Goal: Information Seeking & Learning: Learn about a topic

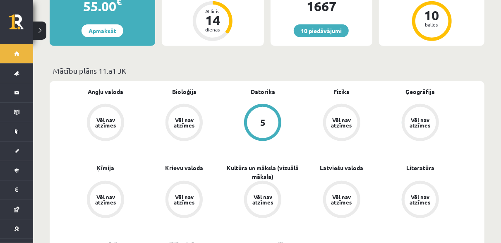
scroll to position [166, 0]
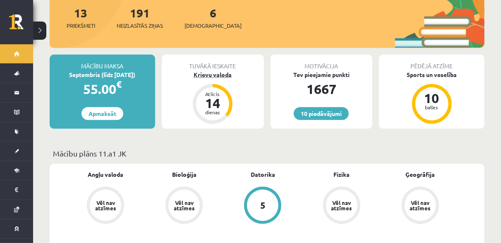
click at [196, 70] on div "Krievu valoda" at bounding box center [213, 74] width 102 height 9
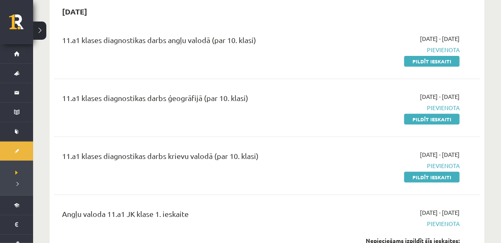
scroll to position [83, 0]
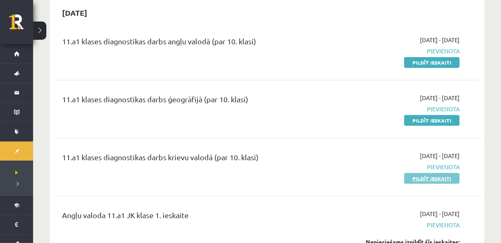
click at [441, 176] on link "Pildīt ieskaiti" at bounding box center [432, 178] width 55 height 11
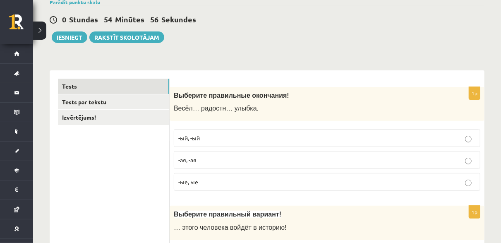
scroll to position [83, 0]
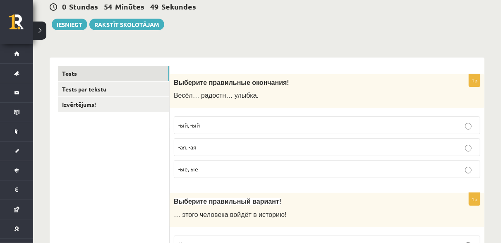
click at [225, 143] on p "-ая, -ая" at bounding box center [327, 147] width 298 height 9
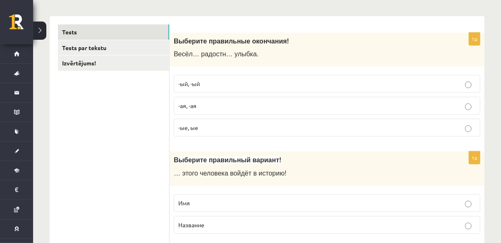
scroll to position [166, 0]
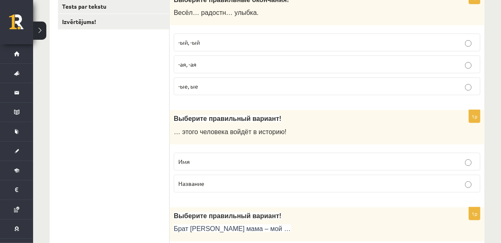
click at [255, 155] on label "Имя" at bounding box center [327, 162] width 307 height 18
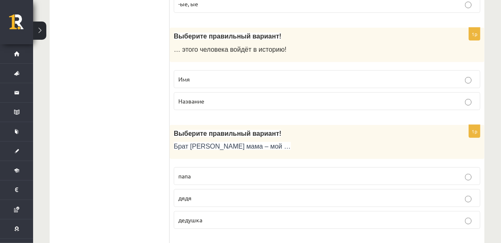
scroll to position [248, 0]
click at [231, 195] on p "дядя" at bounding box center [327, 197] width 298 height 9
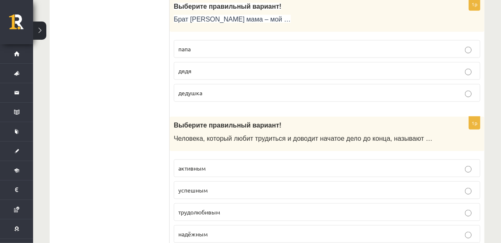
scroll to position [414, 0]
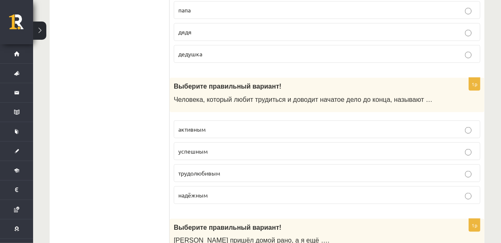
click at [233, 169] on p "трудолюбивым" at bounding box center [327, 173] width 298 height 9
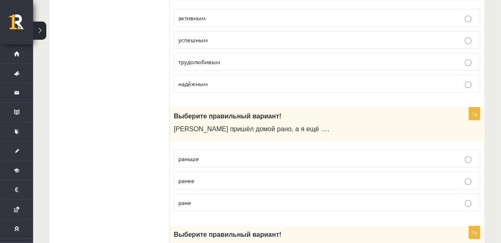
scroll to position [538, 0]
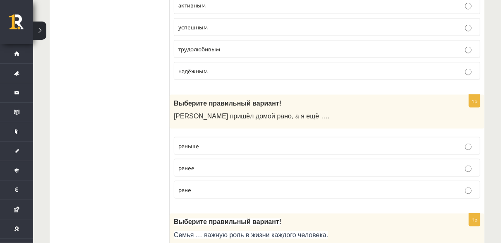
click at [217, 142] on p "раньше" at bounding box center [327, 146] width 298 height 9
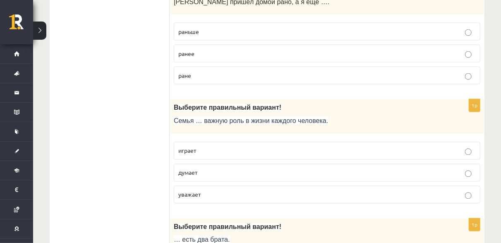
scroll to position [663, 0]
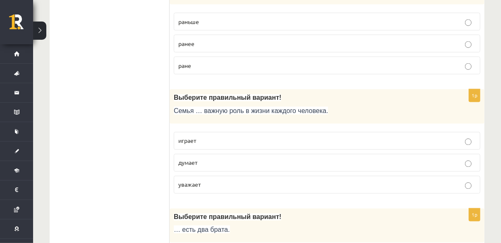
click at [207, 137] on p "играет" at bounding box center [327, 141] width 298 height 9
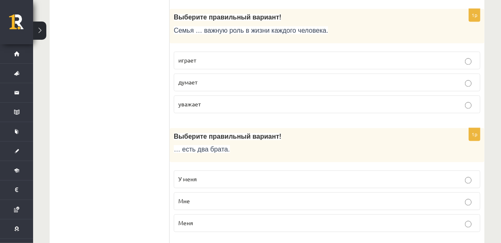
scroll to position [745, 0]
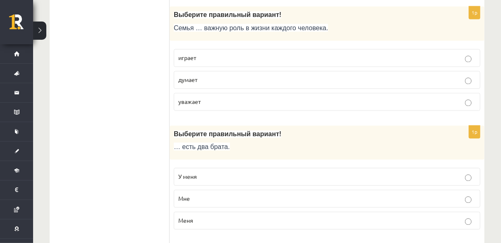
click at [200, 168] on label "У меня" at bounding box center [327, 177] width 307 height 18
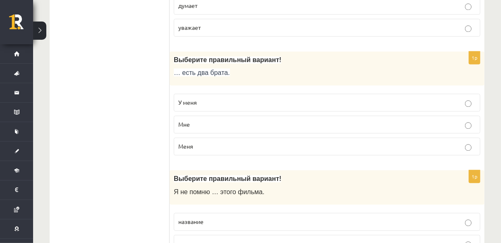
scroll to position [870, 0]
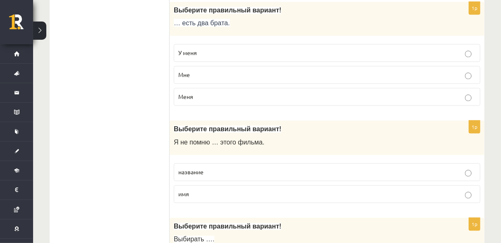
click at [198, 168] on span "название" at bounding box center [190, 171] width 25 height 7
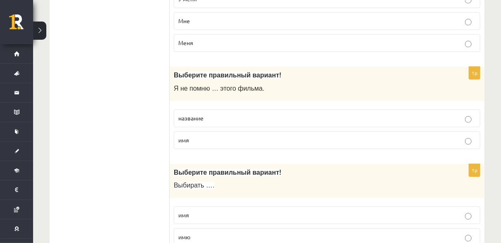
scroll to position [952, 0]
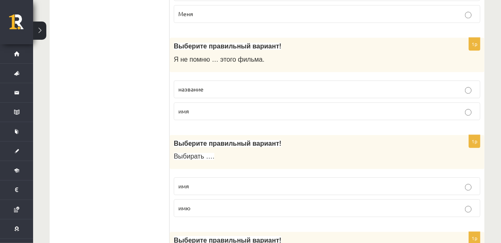
click at [215, 184] on label "имя" at bounding box center [327, 186] width 307 height 18
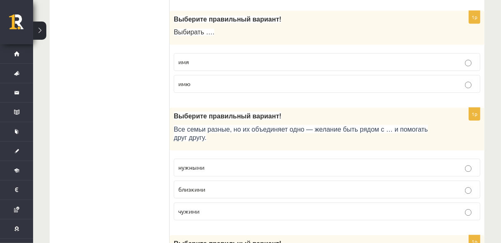
click at [188, 186] on span "близкими" at bounding box center [191, 189] width 27 height 7
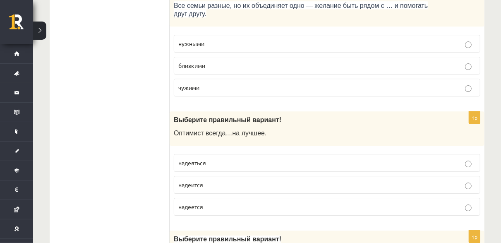
scroll to position [1201, 0]
click at [220, 202] on p "надеется" at bounding box center [327, 206] width 298 height 9
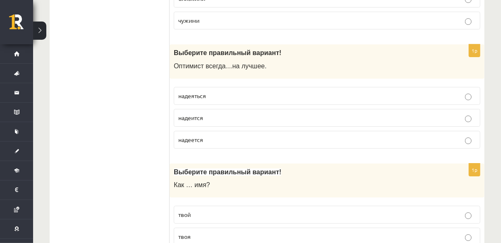
scroll to position [1284, 0]
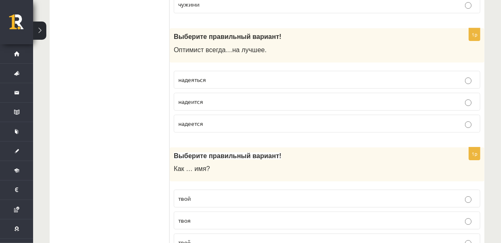
click at [202, 238] on p "твоё" at bounding box center [327, 242] width 298 height 9
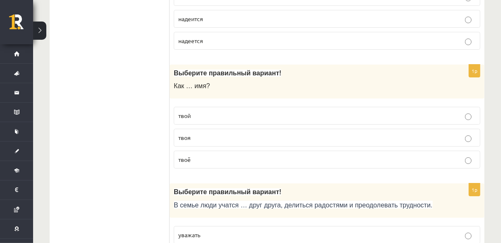
scroll to position [1408, 0]
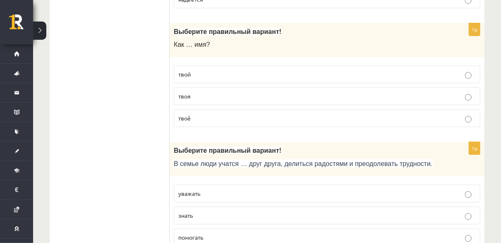
click at [263, 189] on p "уважать" at bounding box center [327, 193] width 298 height 9
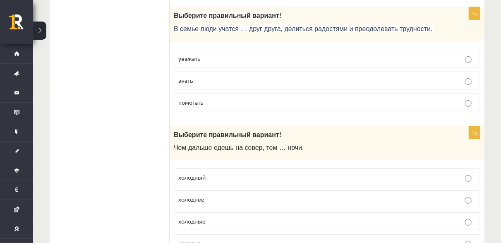
scroll to position [1573, 0]
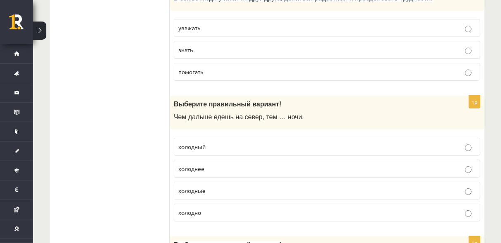
click at [221, 164] on p "холоднее" at bounding box center [327, 168] width 298 height 9
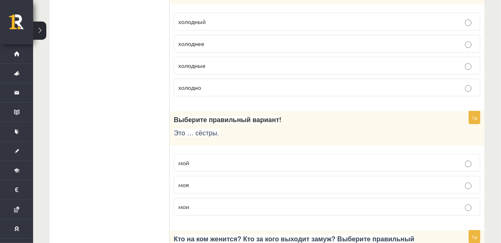
scroll to position [1739, 0]
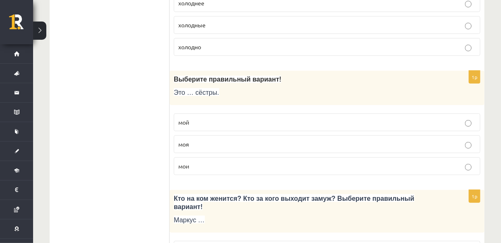
click at [201, 162] on p "мои" at bounding box center [327, 166] width 298 height 9
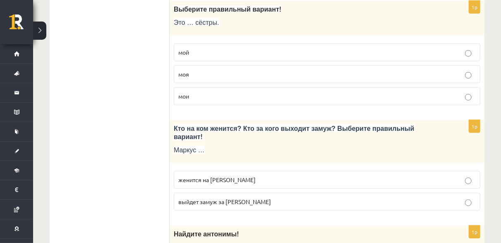
scroll to position [1822, 0]
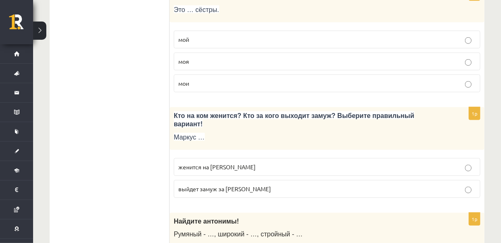
click at [246, 163] on p "женится на Агнии" at bounding box center [327, 167] width 298 height 9
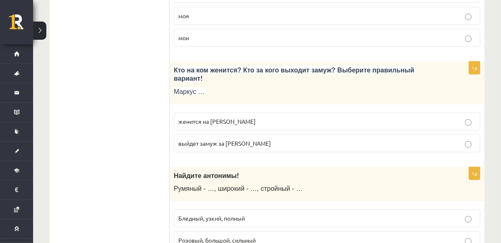
scroll to position [1905, 0]
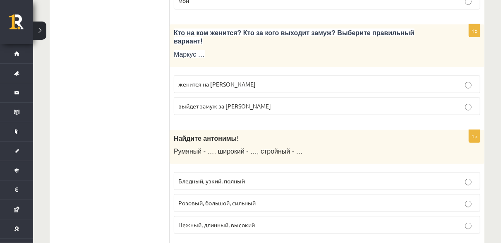
click at [267, 172] on label "Бледный, узкий, полный" at bounding box center [327, 181] width 307 height 18
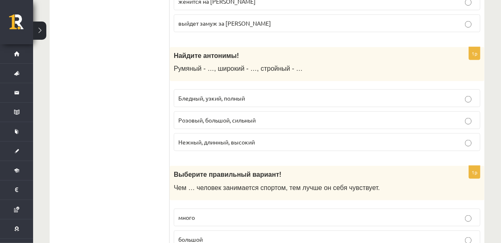
scroll to position [2029, 0]
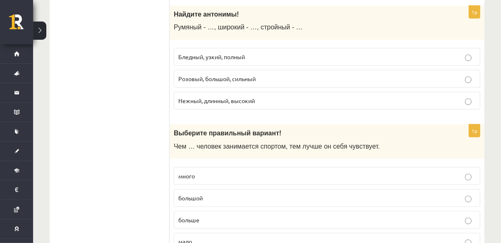
click at [220, 211] on label "больше" at bounding box center [327, 220] width 307 height 18
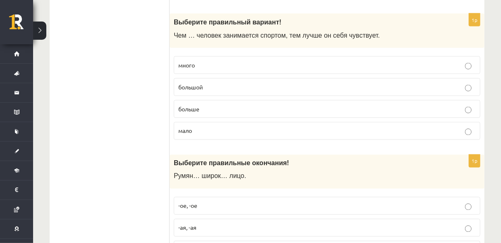
scroll to position [2153, 0]
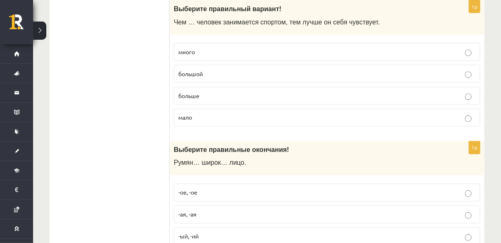
click at [206, 188] on p "-ое, -ое" at bounding box center [327, 192] width 298 height 9
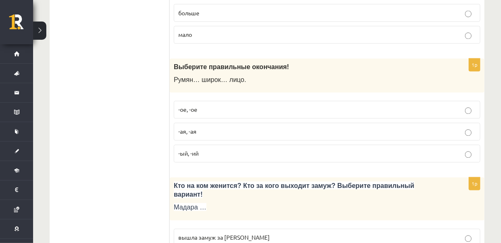
scroll to position [2277, 0]
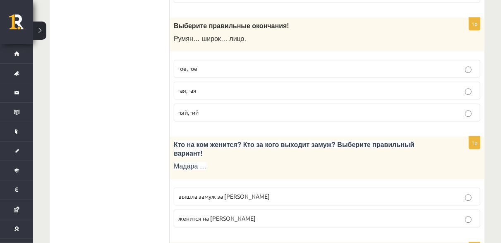
click at [225, 193] on span "вышла замуж за Марка" at bounding box center [224, 196] width 92 height 7
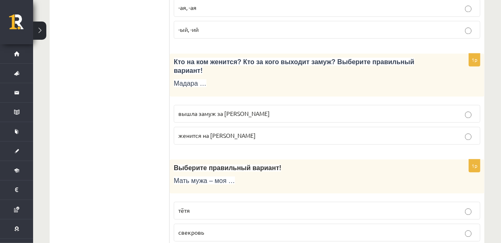
click at [225, 228] on p "свекровь" at bounding box center [327, 232] width 298 height 9
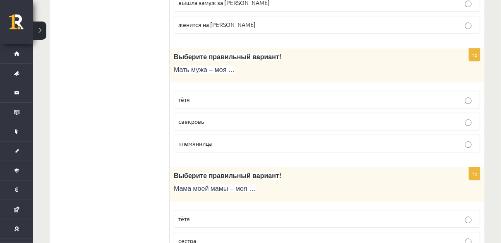
scroll to position [2484, 0]
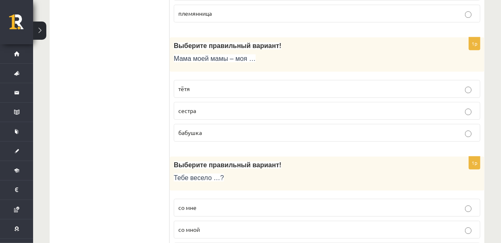
scroll to position [2650, 0]
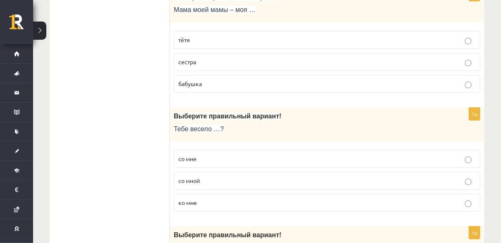
click at [208, 172] on label "со мной" at bounding box center [327, 181] width 307 height 18
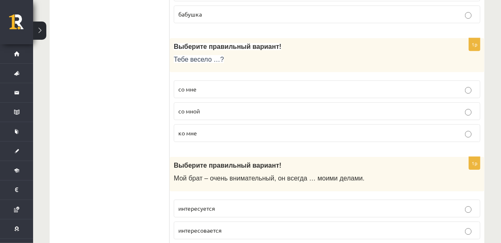
scroll to position [2723, 0]
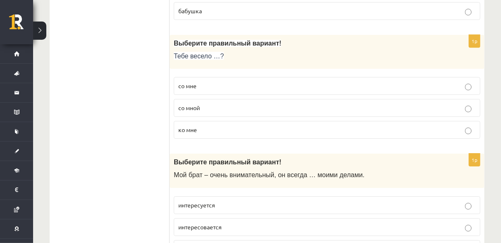
click at [234, 201] on p "интересуется" at bounding box center [327, 205] width 298 height 9
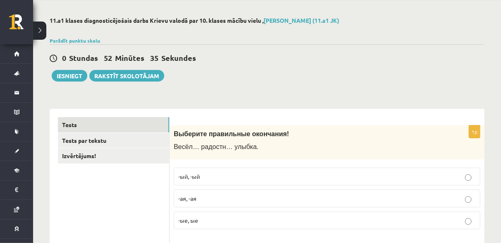
scroll to position [0, 0]
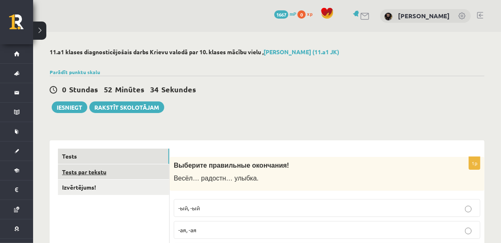
click at [134, 169] on link "Tests par tekstu" at bounding box center [113, 171] width 111 height 15
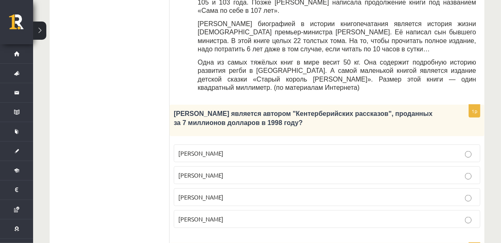
scroll to position [455, 0]
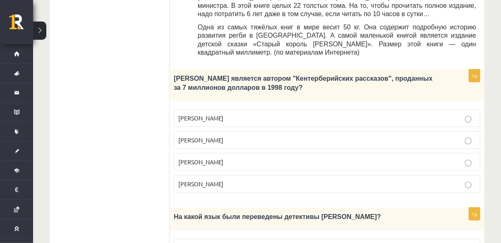
click at [252, 158] on p "Джефри Чосер" at bounding box center [327, 162] width 298 height 9
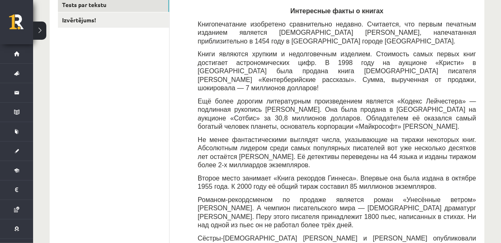
scroll to position [166, 0]
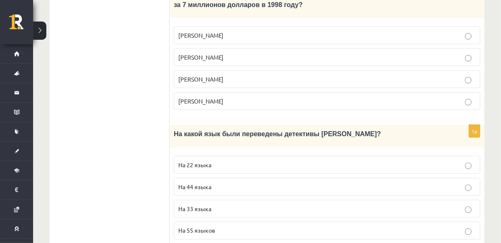
click at [220, 183] on p "На 44 языка" at bounding box center [327, 187] width 298 height 9
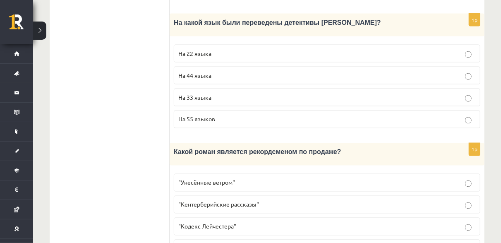
scroll to position [663, 0]
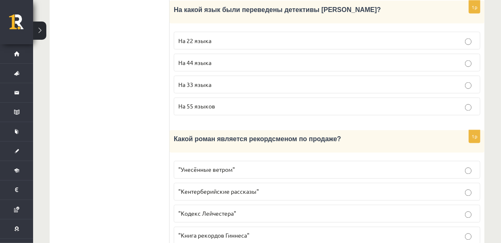
click at [236, 166] on p ""Унесённые ветром"" at bounding box center [327, 170] width 298 height 9
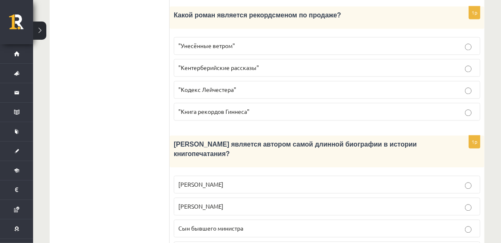
scroll to position [828, 0]
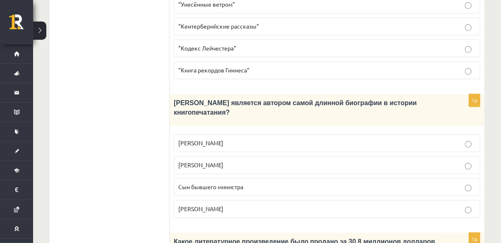
click at [243, 183] on span "Сын бывшего министра" at bounding box center [210, 186] width 65 height 7
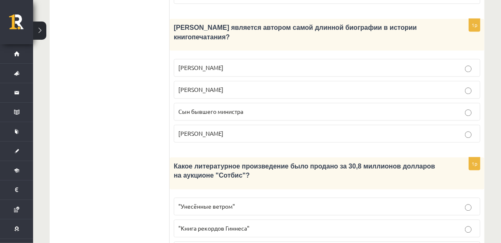
scroll to position [932, 0]
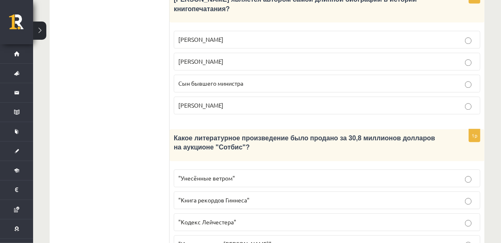
click at [277, 218] on p ""Кодекс Лейчестера"" at bounding box center [327, 222] width 298 height 9
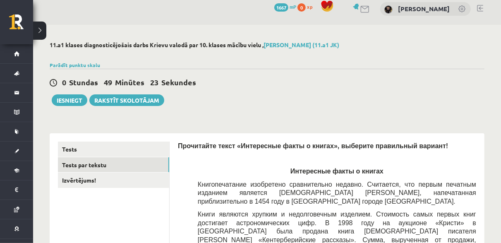
scroll to position [0, 0]
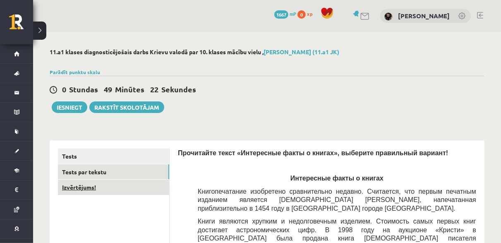
click at [80, 189] on link "Izvērtējums!" at bounding box center [113, 187] width 111 height 15
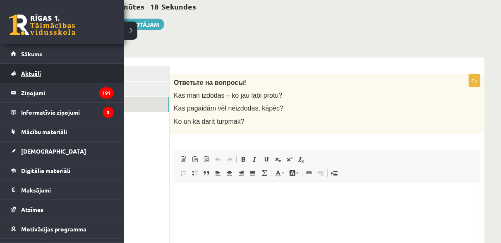
scroll to position [32, 0]
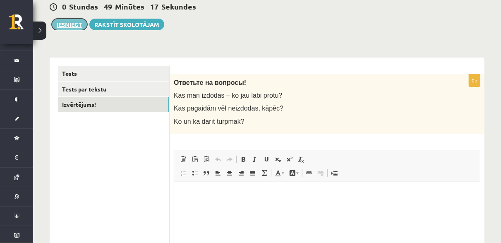
click at [67, 26] on button "Iesniegt" at bounding box center [70, 25] width 36 height 12
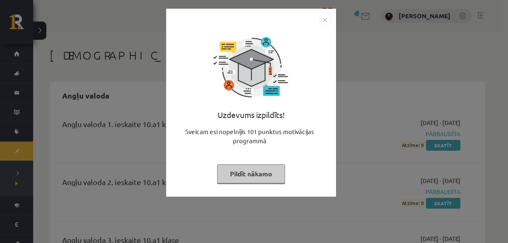
click at [269, 173] on button "Pildīt nākamo" at bounding box center [251, 173] width 68 height 19
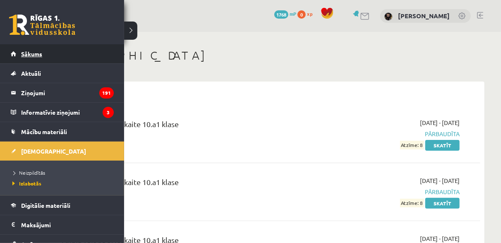
click at [36, 54] on span "Sākums" at bounding box center [31, 53] width 21 height 7
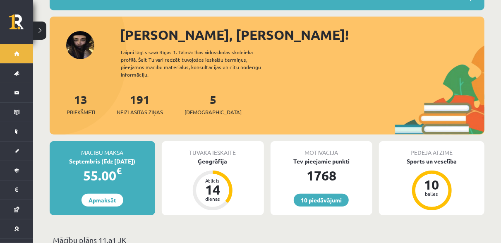
scroll to position [83, 0]
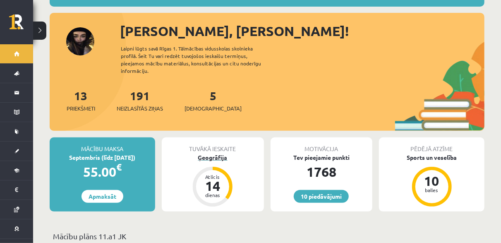
click at [210, 153] on div "Ģeogrāfija" at bounding box center [213, 157] width 102 height 9
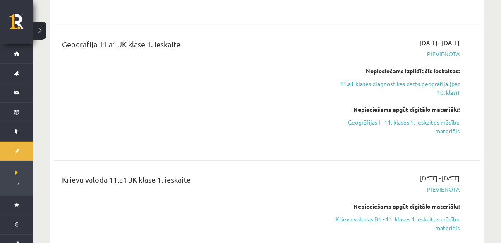
scroll to position [373, 0]
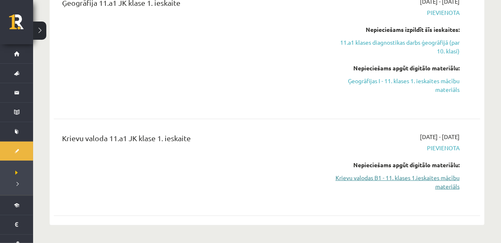
click at [432, 178] on link "Krievu valodas B1 - 11. klases 1.ieskaites mācību materiāls" at bounding box center [398, 181] width 124 height 17
click at [419, 179] on link "Krievu valodas B1 - 11. klases 1.ieskaites mācību materiāls" at bounding box center [398, 181] width 124 height 17
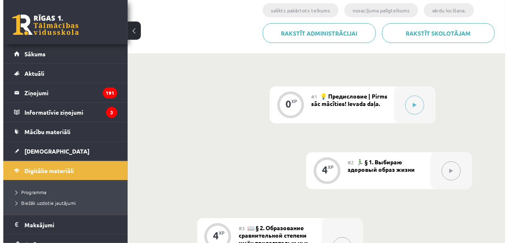
scroll to position [248, 0]
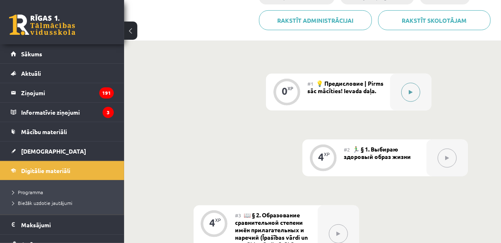
click at [408, 96] on button at bounding box center [411, 92] width 19 height 19
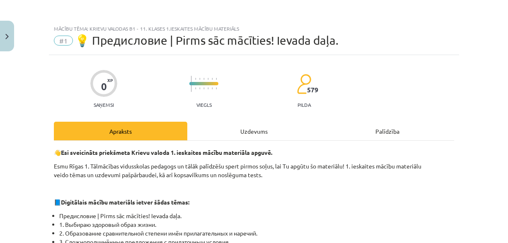
click at [246, 129] on div "Uzdevums" at bounding box center [253, 131] width 133 height 19
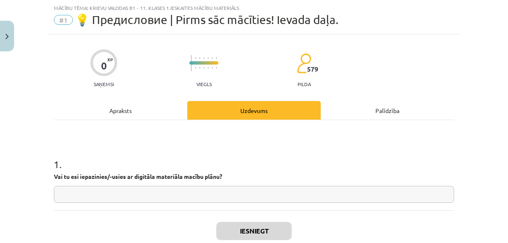
scroll to position [71, 0]
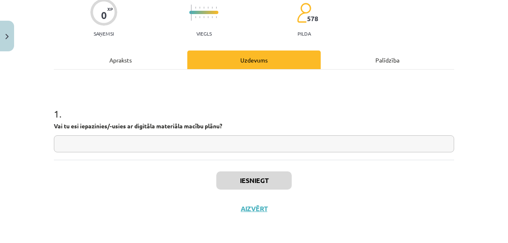
click at [173, 141] on input "text" at bounding box center [254, 143] width 400 height 17
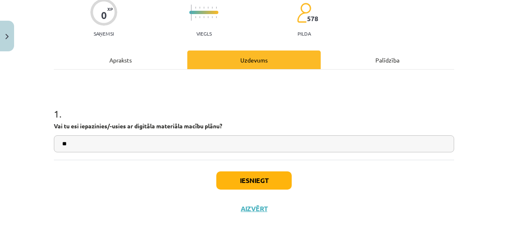
type input "**"
click at [265, 173] on button "Iesniegt" at bounding box center [253, 180] width 75 height 18
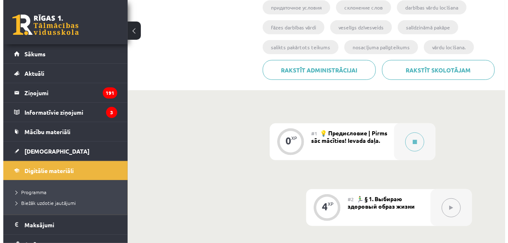
scroll to position [207, 0]
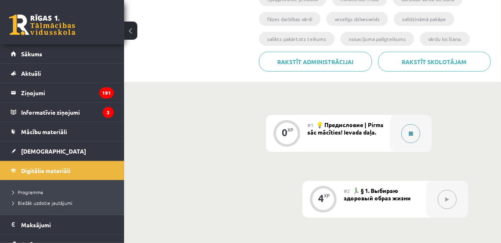
click at [414, 136] on button at bounding box center [411, 133] width 19 height 19
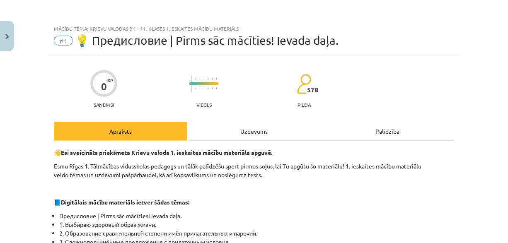
click at [252, 128] on div "Uzdevums" at bounding box center [253, 131] width 133 height 19
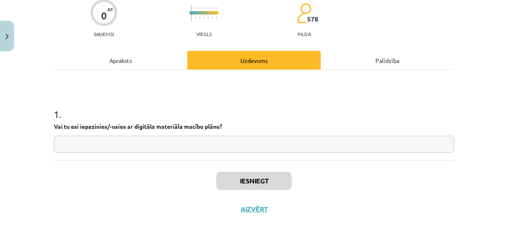
scroll to position [71, 0]
click at [220, 142] on input "text" at bounding box center [254, 143] width 400 height 17
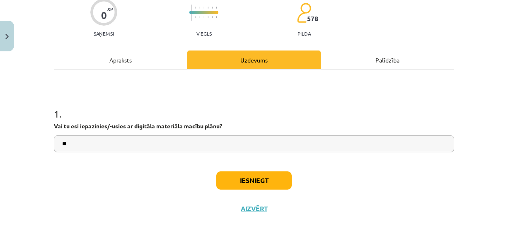
type input "**"
click at [258, 180] on button "Iesniegt" at bounding box center [253, 180] width 75 height 18
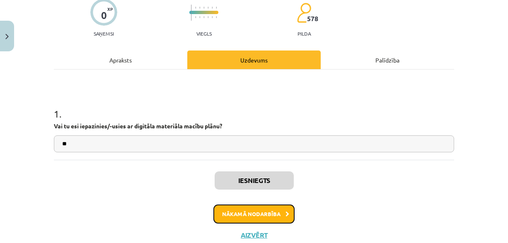
click at [254, 210] on button "Nākamā nodarbība" at bounding box center [253, 214] width 81 height 19
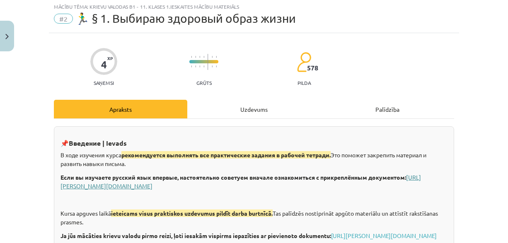
scroll to position [21, 0]
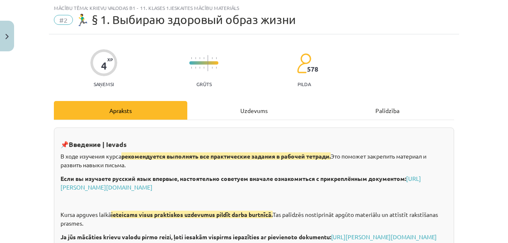
click at [243, 108] on div "Uzdevums" at bounding box center [253, 110] width 133 height 19
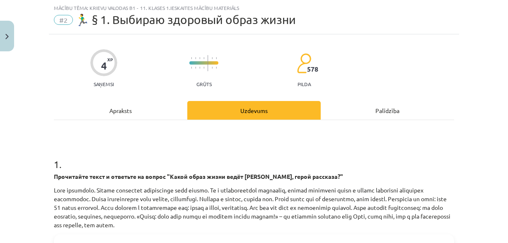
scroll to position [145, 0]
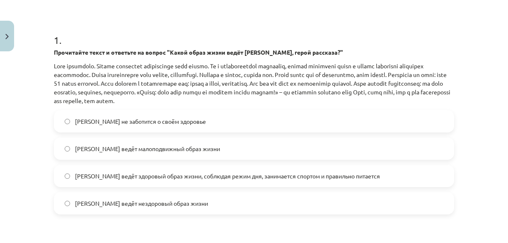
click at [227, 178] on span "[PERSON_NAME] ведёт здоровый образ жизни, соблюдая режим дня, занимается спорто…" at bounding box center [227, 176] width 305 height 9
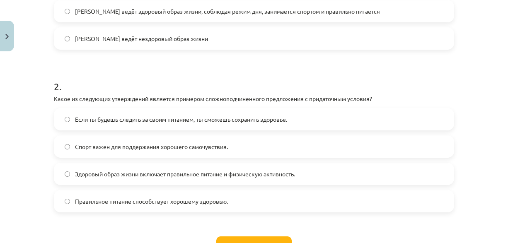
scroll to position [311, 0]
click at [220, 172] on span "Здоровый образ жизни включает правильное питание и физическую активность." at bounding box center [185, 173] width 220 height 9
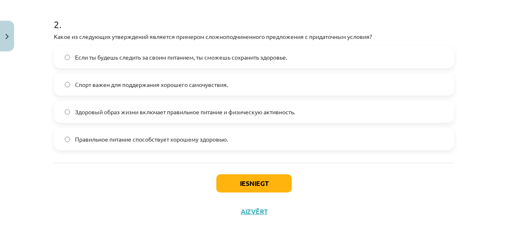
scroll to position [374, 0]
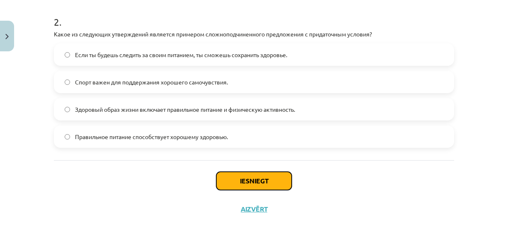
click at [255, 180] on button "Iesniegt" at bounding box center [253, 181] width 75 height 18
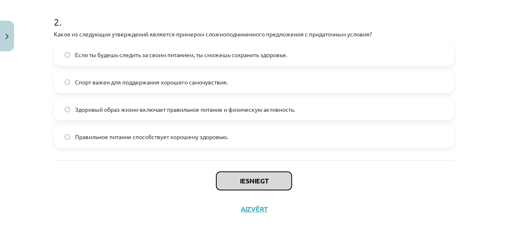
click at [277, 183] on button "Iesniegt" at bounding box center [253, 181] width 75 height 18
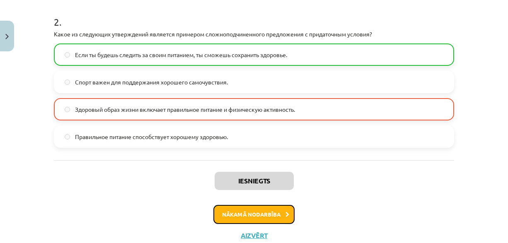
click at [244, 210] on button "Nākamā nodarbība" at bounding box center [253, 214] width 81 height 19
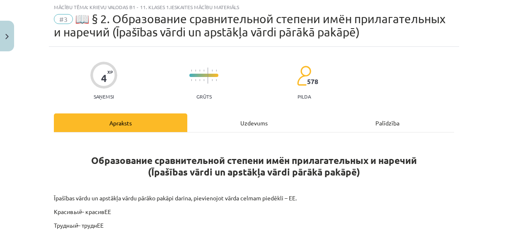
scroll to position [21, 0]
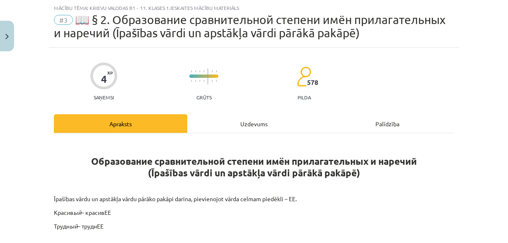
click at [234, 117] on div "Uzdevums" at bounding box center [253, 123] width 133 height 19
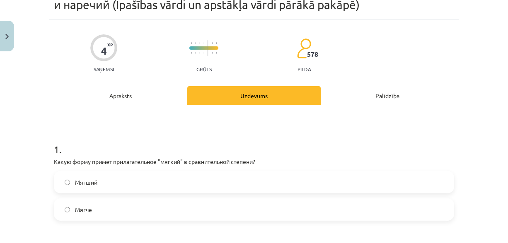
scroll to position [62, 0]
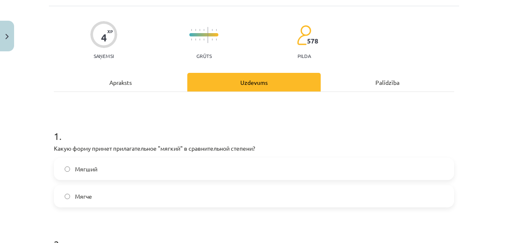
click at [151, 193] on label "Мягче" at bounding box center [254, 196] width 398 height 21
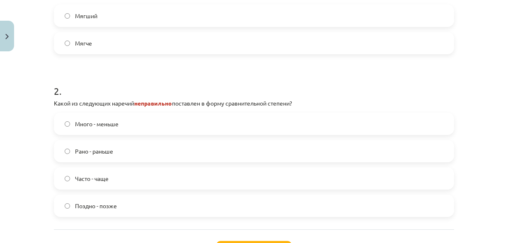
scroll to position [228, 0]
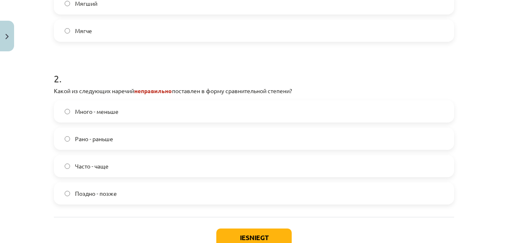
click at [124, 110] on label "Много - меньше" at bounding box center [254, 111] width 398 height 21
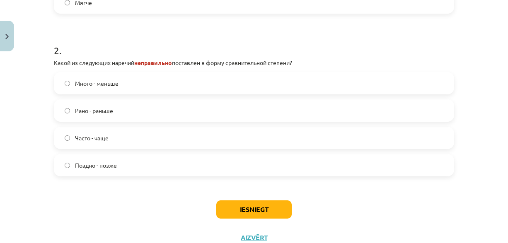
scroll to position [285, 0]
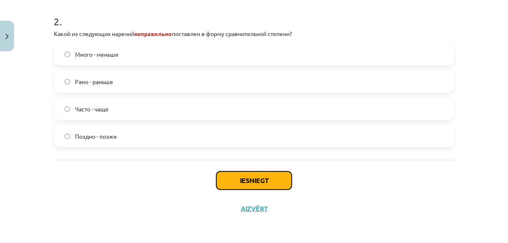
click at [253, 177] on button "Iesniegt" at bounding box center [253, 180] width 75 height 18
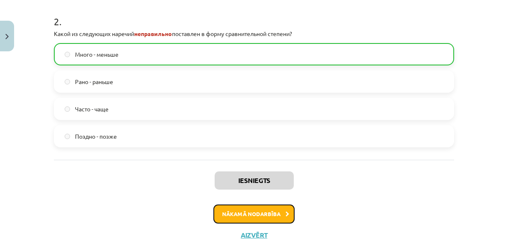
click at [255, 211] on button "Nākamā nodarbība" at bounding box center [253, 214] width 81 height 19
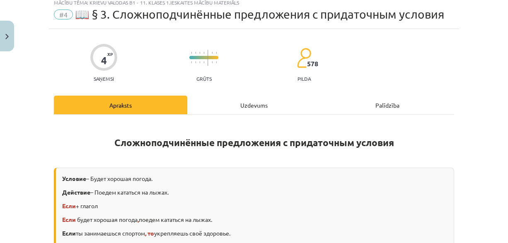
scroll to position [21, 0]
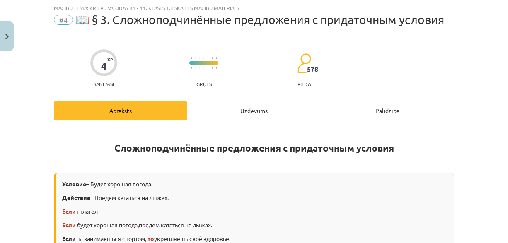
click at [231, 107] on div "Uzdevums" at bounding box center [253, 110] width 133 height 19
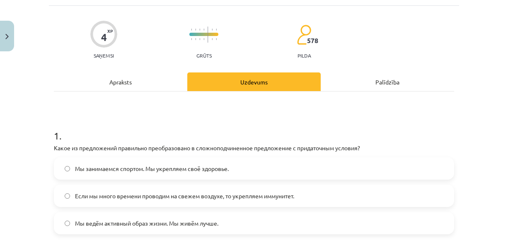
scroll to position [62, 0]
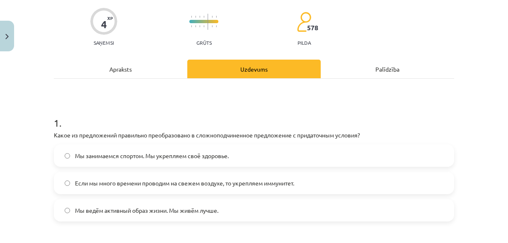
click at [156, 181] on span "Если мы много времени проводим на свежем воздухе, то укрепляем иммунитет." at bounding box center [184, 183] width 219 height 9
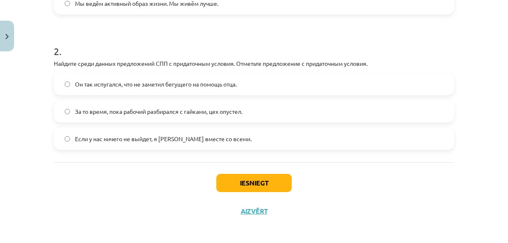
scroll to position [228, 0]
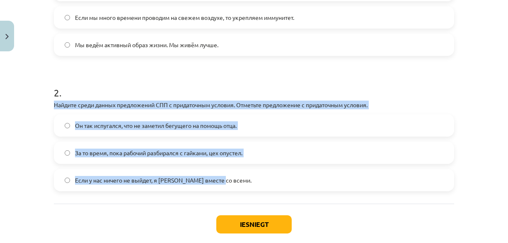
drag, startPoint x: 41, startPoint y: 101, endPoint x: 261, endPoint y: 180, distance: 233.8
click at [261, 180] on div "Mācību tēma: Krievu valodas b1 - 11. klases 1.ieskaites mācību materiāls #4 📖 §…" at bounding box center [254, 121] width 508 height 243
copy div "Найдите среди данных предложений СПП с придаточным условия. Отметьте предложени…"
click at [148, 176] on span "Если у нас ничего не выйдет, я [PERSON_NAME] вместе со всеми." at bounding box center [163, 180] width 176 height 9
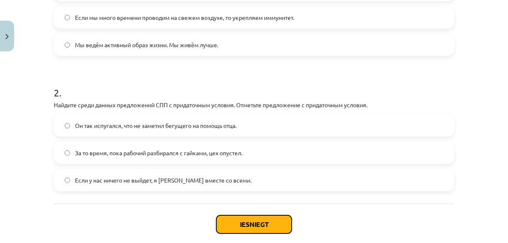
click at [248, 223] on button "Iesniegt" at bounding box center [253, 224] width 75 height 18
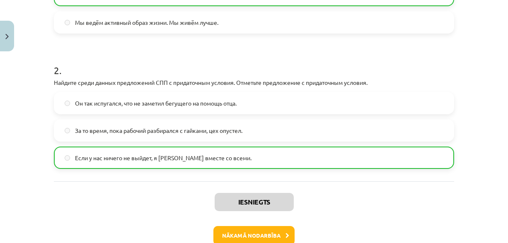
scroll to position [297, 0]
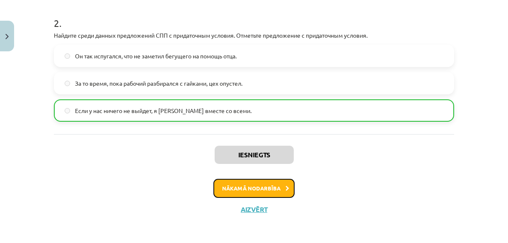
click at [262, 190] on button "Nākamā nodarbība" at bounding box center [253, 188] width 81 height 19
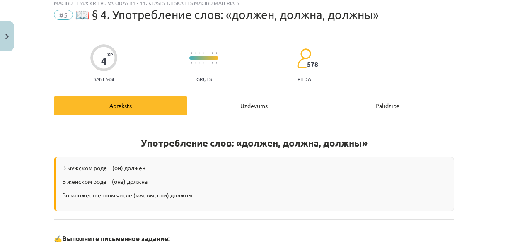
scroll to position [21, 0]
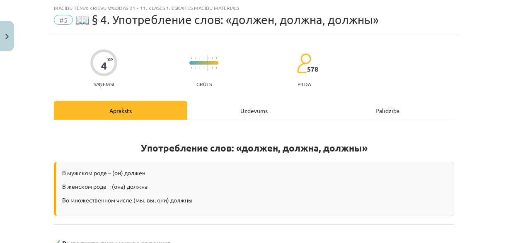
click at [221, 104] on div "Uzdevums" at bounding box center [253, 110] width 133 height 19
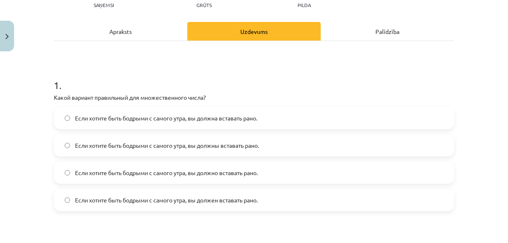
scroll to position [104, 0]
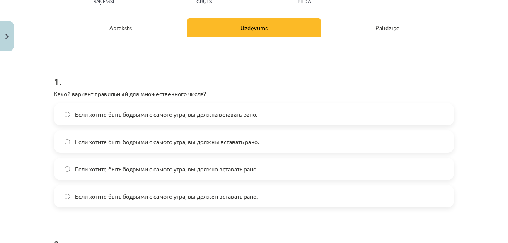
click at [240, 144] on span "Если хотите быть бодрыми с самого утра, вы должны вставать рано." at bounding box center [167, 141] width 184 height 9
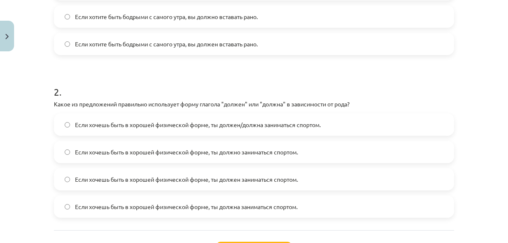
scroll to position [269, 0]
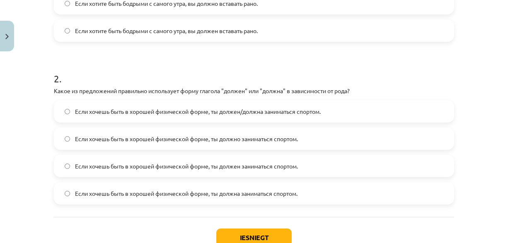
click at [197, 111] on span "Если хочешь быть в хорошей физической форме, ты должен/должна заниматься спорто…" at bounding box center [198, 111] width 246 height 9
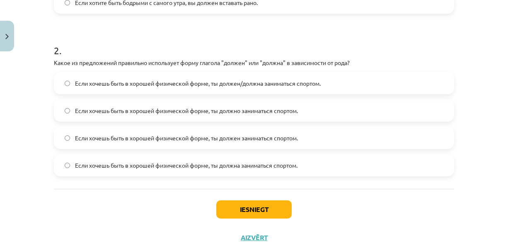
scroll to position [311, 0]
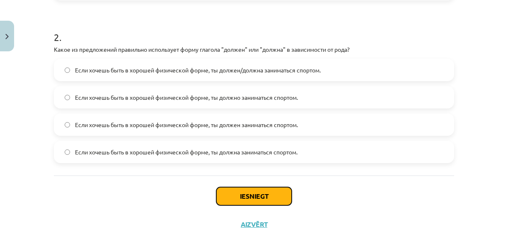
click at [268, 197] on button "Iesniegt" at bounding box center [253, 196] width 75 height 18
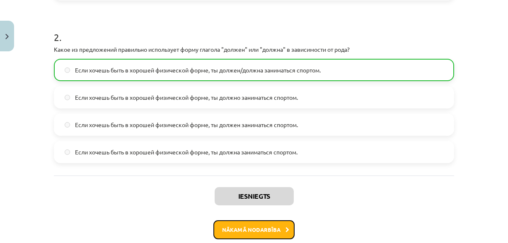
click at [264, 225] on button "Nākamā nodarbība" at bounding box center [253, 229] width 81 height 19
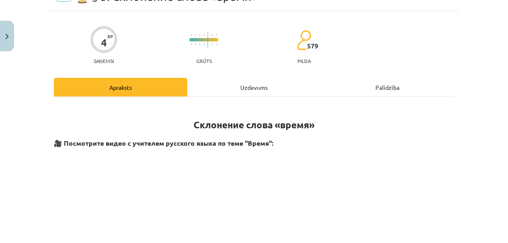
scroll to position [21, 0]
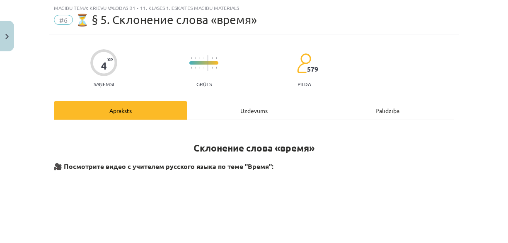
click at [246, 113] on div "Uzdevums" at bounding box center [253, 110] width 133 height 19
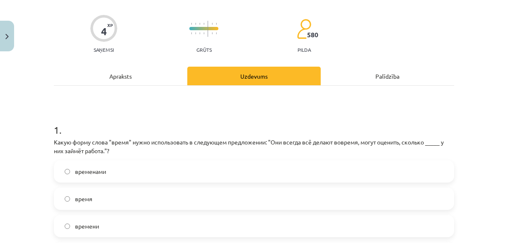
scroll to position [104, 0]
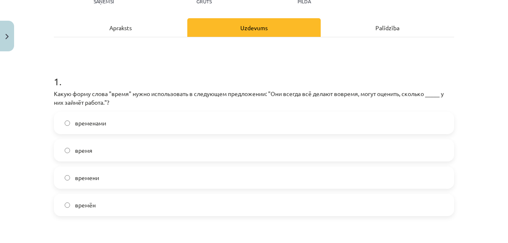
click at [130, 143] on label "время" at bounding box center [254, 150] width 398 height 21
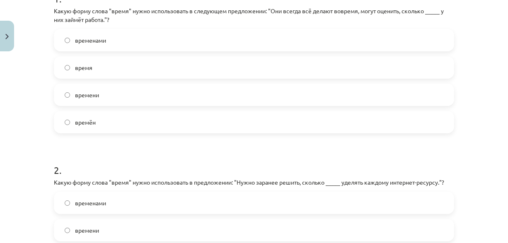
scroll to position [228, 0]
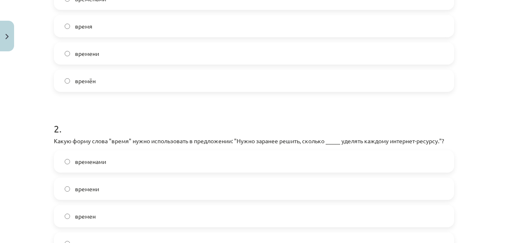
click at [205, 190] on label "времени" at bounding box center [254, 188] width 398 height 21
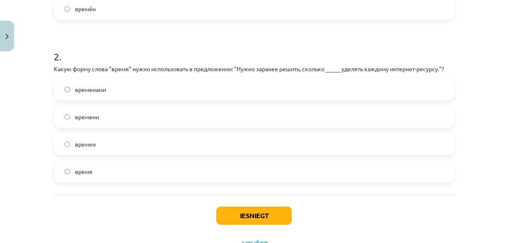
scroll to position [311, 0]
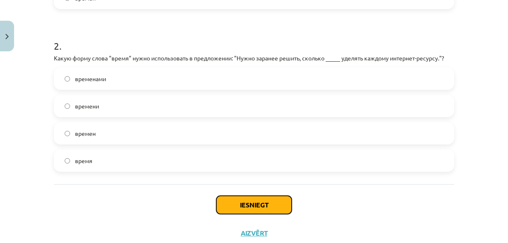
click at [261, 200] on button "Iesniegt" at bounding box center [253, 205] width 75 height 18
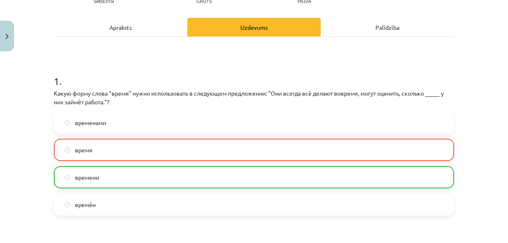
scroll to position [104, 0]
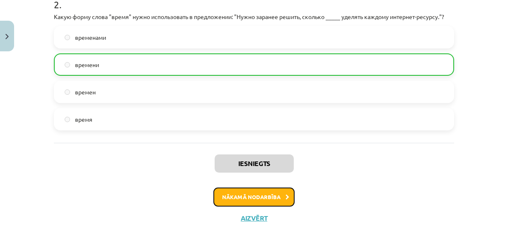
click at [261, 200] on button "Nākamā nodarbība" at bounding box center [253, 197] width 81 height 19
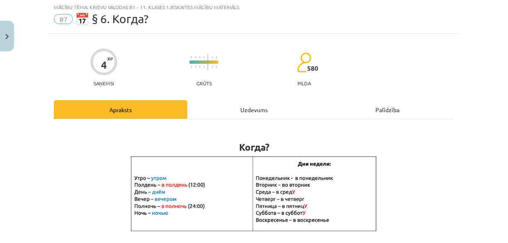
scroll to position [21, 0]
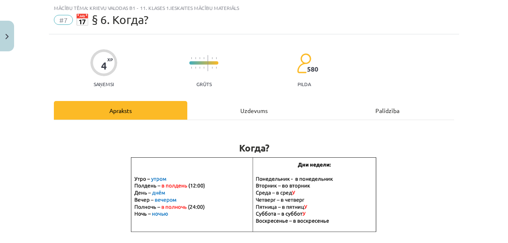
click at [251, 116] on div "Uzdevums" at bounding box center [253, 110] width 133 height 19
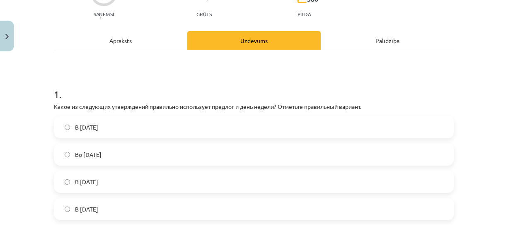
scroll to position [104, 0]
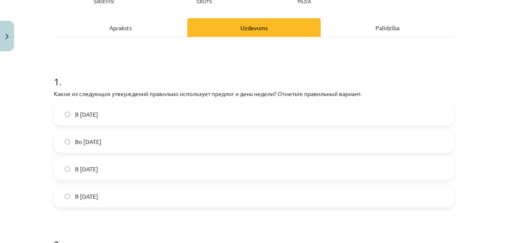
click at [123, 142] on label "Во [DATE]" at bounding box center [254, 141] width 398 height 21
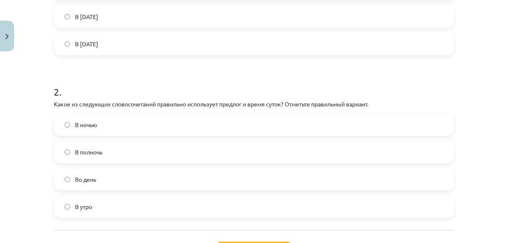
scroll to position [269, 0]
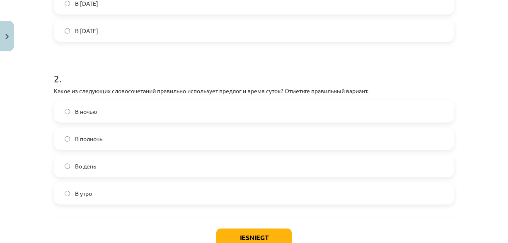
click at [111, 140] on label "В полночь" at bounding box center [254, 138] width 398 height 21
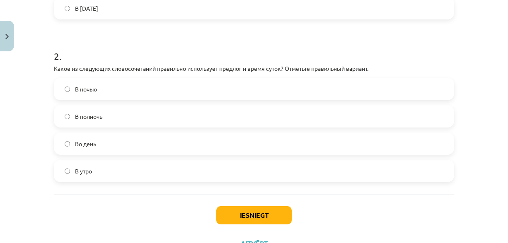
scroll to position [311, 0]
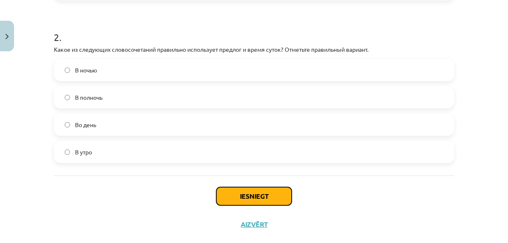
click at [264, 198] on button "Iesniegt" at bounding box center [253, 196] width 75 height 18
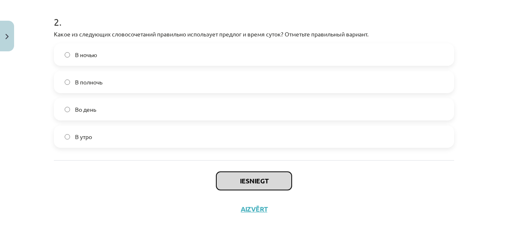
scroll to position [326, 0]
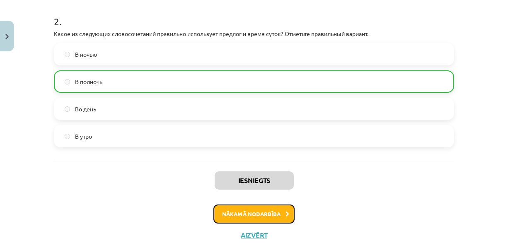
click at [272, 217] on button "Nākamā nodarbība" at bounding box center [253, 214] width 81 height 19
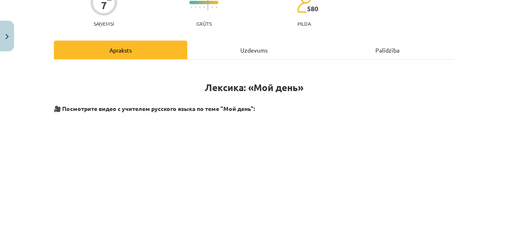
scroll to position [21, 0]
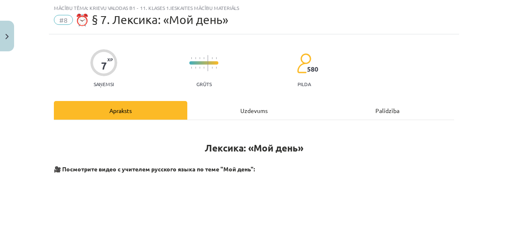
click at [249, 110] on div "Uzdevums" at bounding box center [253, 110] width 133 height 19
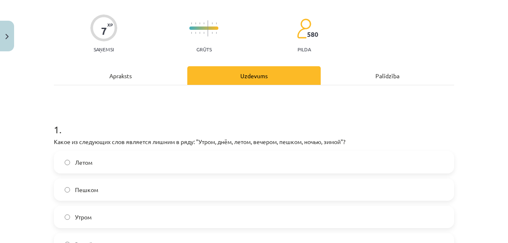
scroll to position [104, 0]
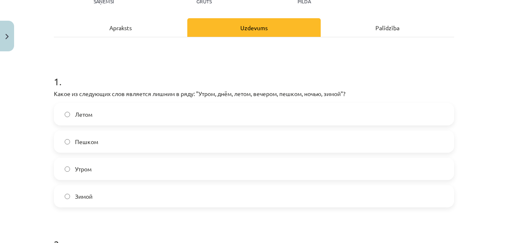
click at [101, 146] on label "Пешком" at bounding box center [254, 141] width 398 height 21
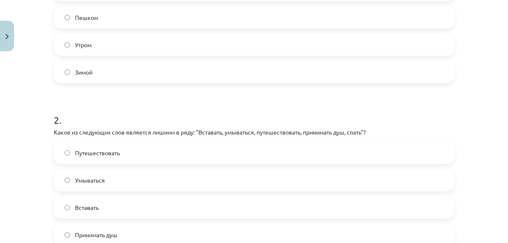
scroll to position [269, 0]
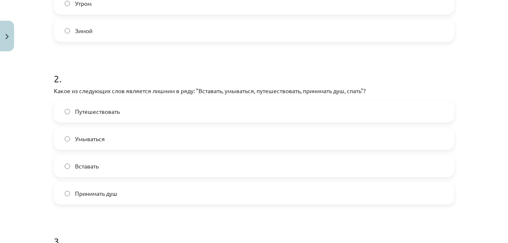
click at [116, 116] on label "Путешествовать" at bounding box center [254, 111] width 398 height 21
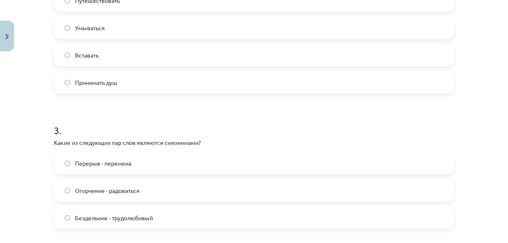
scroll to position [393, 0]
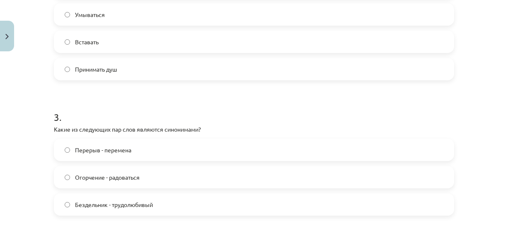
click at [84, 152] on span "Перерыв - перемена" at bounding box center [103, 150] width 56 height 9
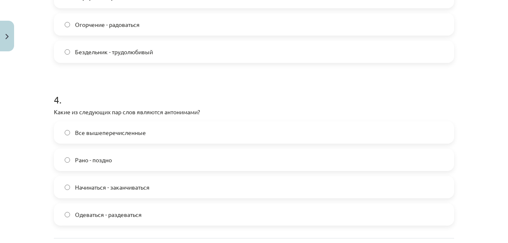
scroll to position [559, 0]
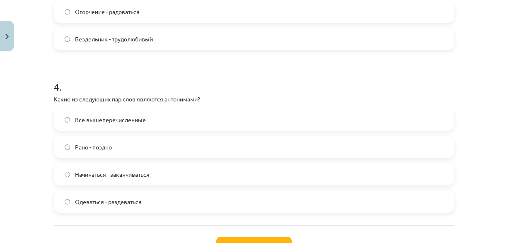
click at [125, 145] on label "Рано - поздно" at bounding box center [254, 147] width 398 height 21
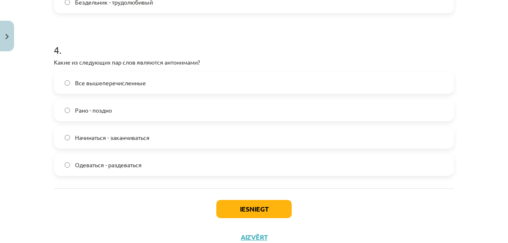
scroll to position [583, 0]
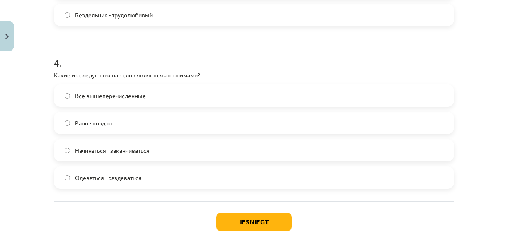
click at [116, 99] on span "Все вышеперечисленные" at bounding box center [110, 96] width 71 height 9
click at [270, 223] on button "Iesniegt" at bounding box center [253, 222] width 75 height 18
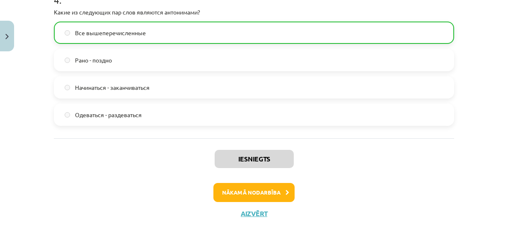
scroll to position [650, 0]
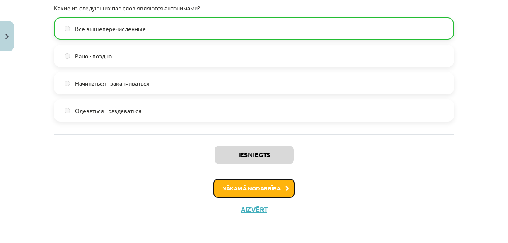
click at [258, 182] on button "Nākamā nodarbība" at bounding box center [253, 188] width 81 height 19
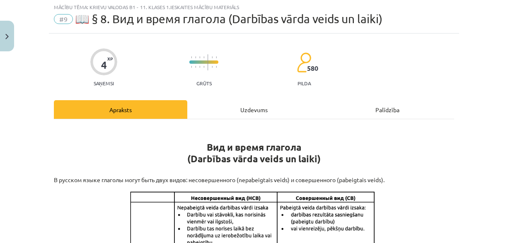
scroll to position [21, 0]
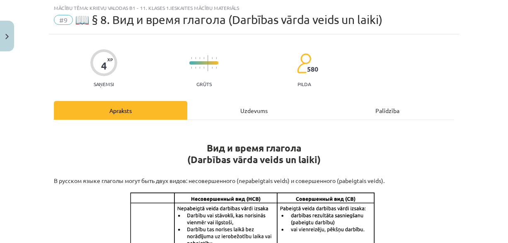
click at [242, 104] on div "Uzdevums" at bounding box center [253, 110] width 133 height 19
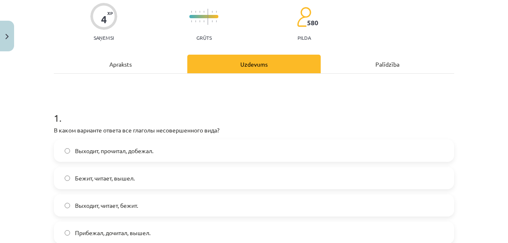
scroll to position [145, 0]
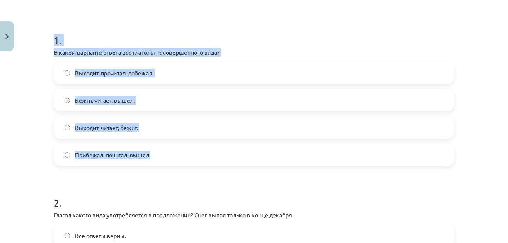
drag, startPoint x: 44, startPoint y: 41, endPoint x: 222, endPoint y: 154, distance: 210.2
click at [221, 154] on div "Mācību tēma: Krievu valodas b1 - 11. klases 1.ieskaites mācību materiāls #9 📖 §…" at bounding box center [254, 121] width 508 height 243
copy div "1 . В каком варианте ответа все глаголы несовершенного вида? Выходит, прочитал,…"
click at [133, 127] on span "Выходит, читает, бежит." at bounding box center [106, 127] width 63 height 9
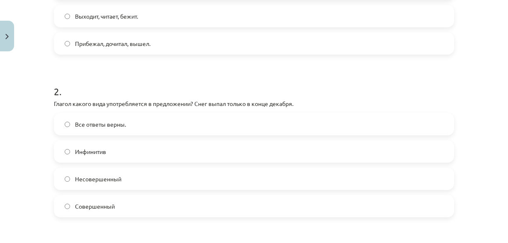
scroll to position [269, 0]
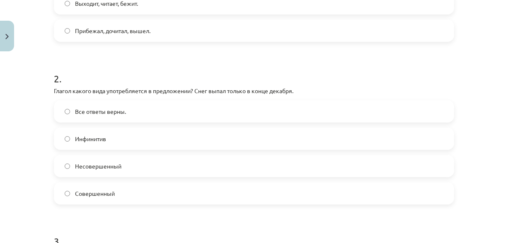
click at [116, 200] on label "Совершенный" at bounding box center [254, 193] width 398 height 21
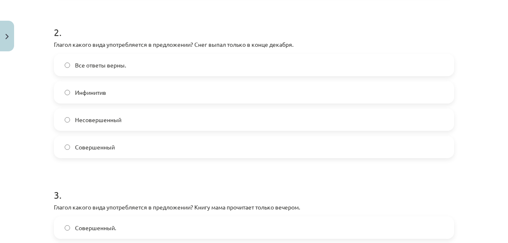
scroll to position [435, 0]
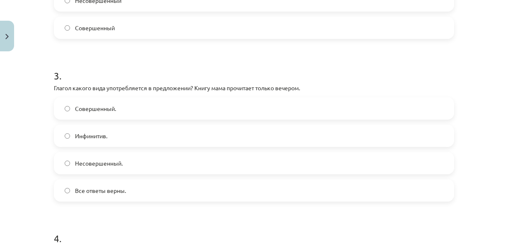
click at [164, 160] on label "Несовершенный." at bounding box center [254, 163] width 398 height 21
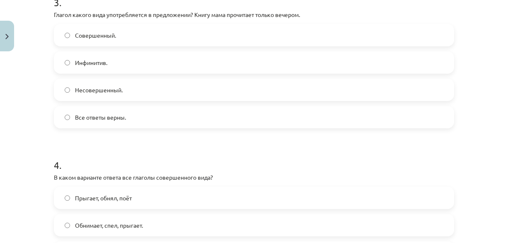
scroll to position [600, 0]
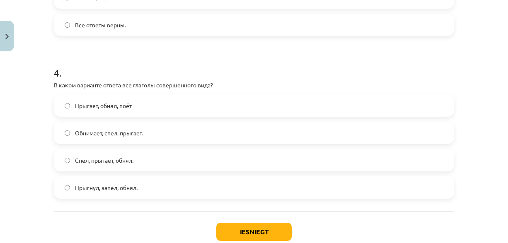
click at [151, 163] on label "Спел, прыгает, обнял." at bounding box center [254, 160] width 398 height 21
click at [235, 226] on button "Iesniegt" at bounding box center [253, 232] width 75 height 18
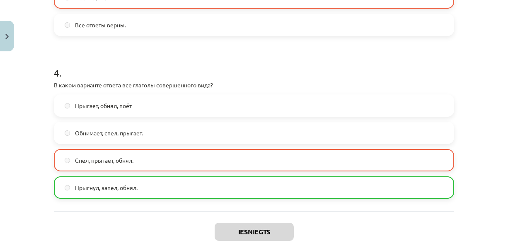
scroll to position [642, 0]
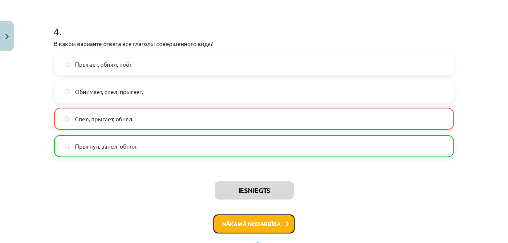
click at [250, 227] on button "Nākamā nodarbība" at bounding box center [253, 223] width 81 height 19
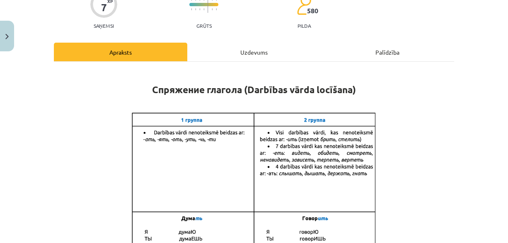
scroll to position [21, 0]
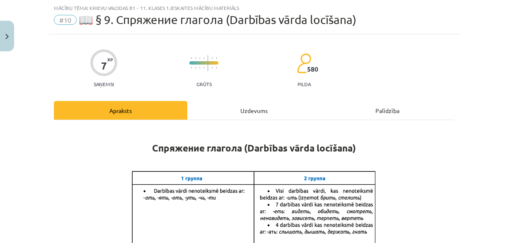
click at [241, 106] on div "Uzdevums" at bounding box center [253, 110] width 133 height 19
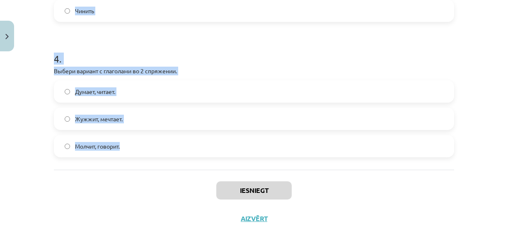
scroll to position [542, 0]
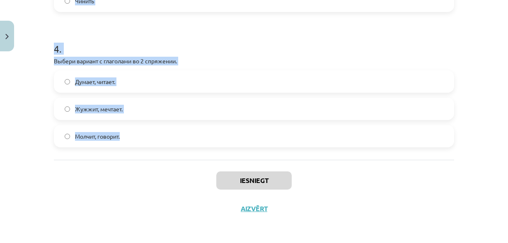
drag, startPoint x: 41, startPoint y: 75, endPoint x: 159, endPoint y: 142, distance: 136.1
click at [159, 142] on div "Mācību tēma: Krievu valodas b1 - 11. klases 1.ieskaites mācību materiāls #10 📖 …" at bounding box center [254, 121] width 508 height 243
copy form "1 . Выбери глагол – исключение, который не относится к 1 спряжению. Летать Брит…"
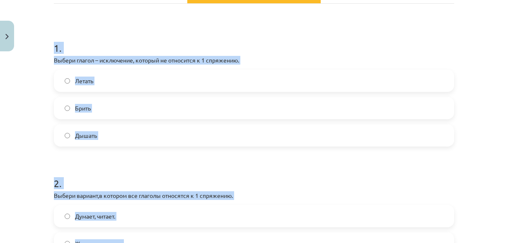
scroll to position [128, 0]
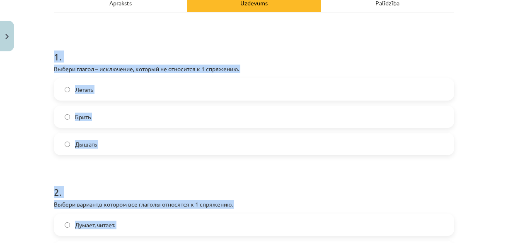
click at [124, 89] on label "Летать" at bounding box center [254, 89] width 398 height 21
click at [14, 99] on div "Mācību tēma: Krievu valodas b1 - 11. klases 1.ieskaites mācību materiāls #10 📖 …" at bounding box center [254, 121] width 508 height 243
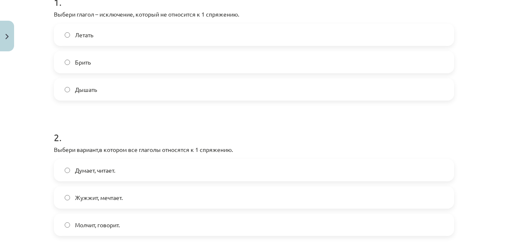
scroll to position [211, 0]
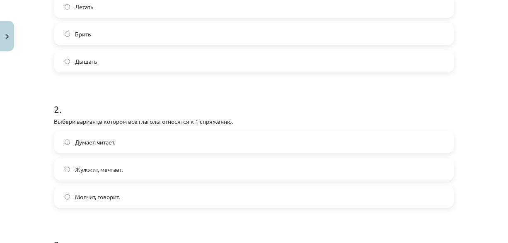
click at [105, 139] on span "Думает, читает." at bounding box center [95, 142] width 40 height 9
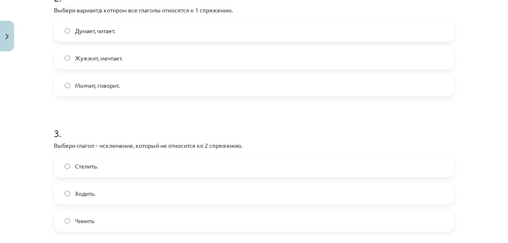
scroll to position [335, 0]
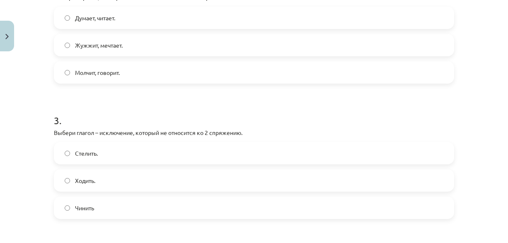
drag, startPoint x: 93, startPoint y: 183, endPoint x: 93, endPoint y: 176, distance: 6.2
click at [93, 181] on span "Ходить." at bounding box center [85, 180] width 20 height 9
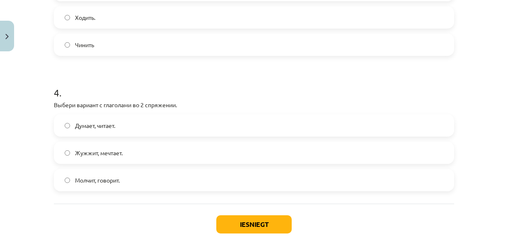
scroll to position [501, 0]
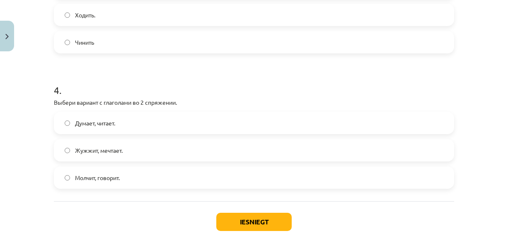
click at [84, 171] on label "Молчит, говорит." at bounding box center [254, 177] width 398 height 21
click at [242, 217] on button "Iesniegt" at bounding box center [253, 222] width 75 height 18
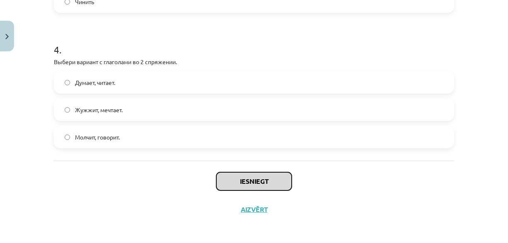
scroll to position [542, 0]
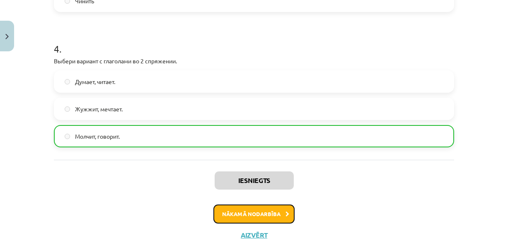
click at [263, 213] on button "Nākamā nodarbība" at bounding box center [253, 214] width 81 height 19
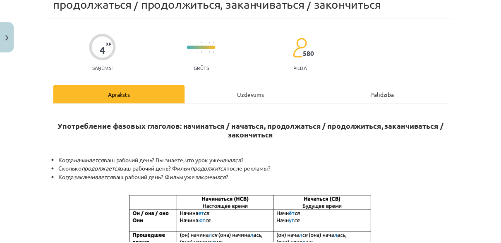
scroll to position [21, 0]
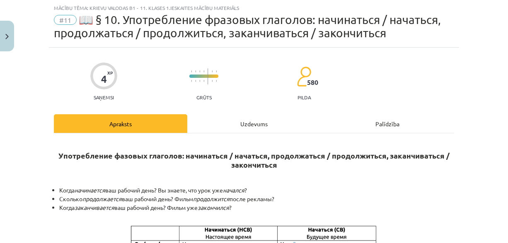
click at [60, 18] on span "#11" at bounding box center [65, 20] width 23 height 10
click at [5, 38] on img "Close" at bounding box center [6, 36] width 3 height 5
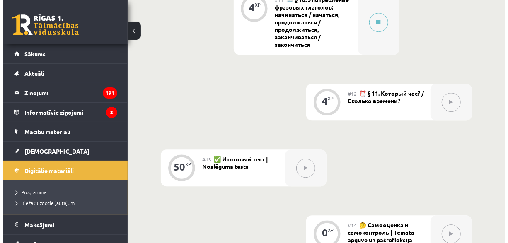
scroll to position [994, 0]
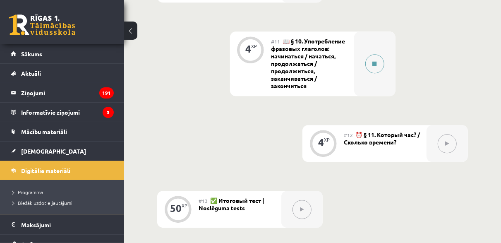
click at [378, 62] on button at bounding box center [375, 63] width 19 height 19
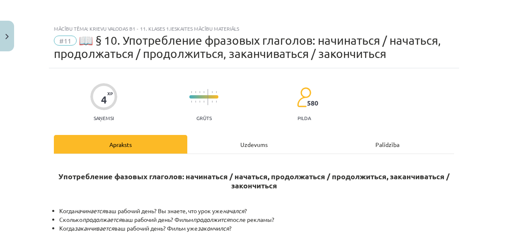
click at [231, 141] on div "Uzdevums" at bounding box center [253, 144] width 133 height 19
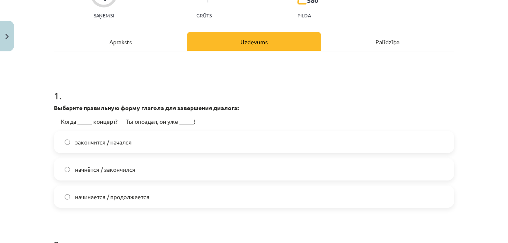
scroll to position [104, 0]
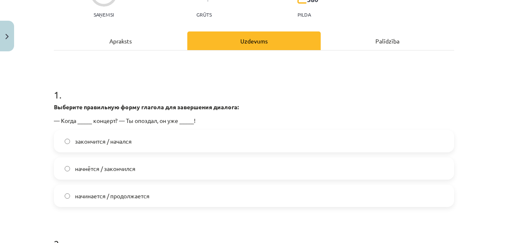
click at [162, 163] on label "начнётся / закончился" at bounding box center [254, 168] width 398 height 21
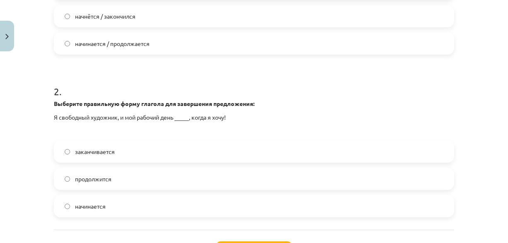
scroll to position [269, 0]
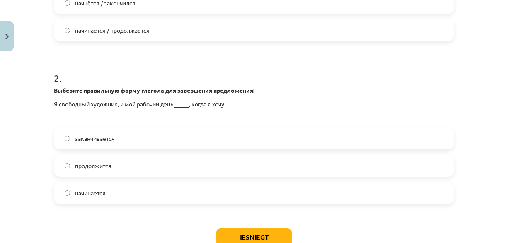
click at [141, 189] on label "начинается" at bounding box center [254, 193] width 398 height 21
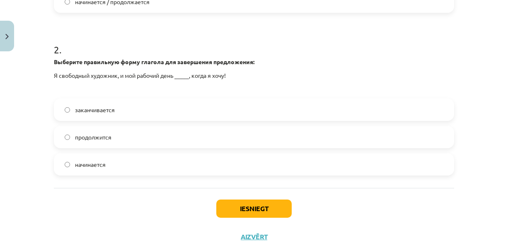
scroll to position [311, 0]
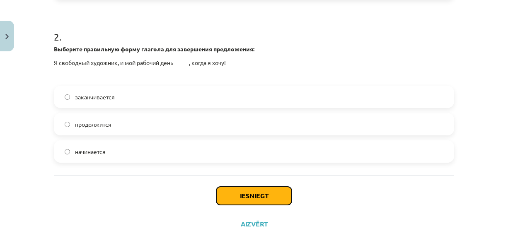
click at [266, 194] on button "Iesniegt" at bounding box center [253, 196] width 75 height 18
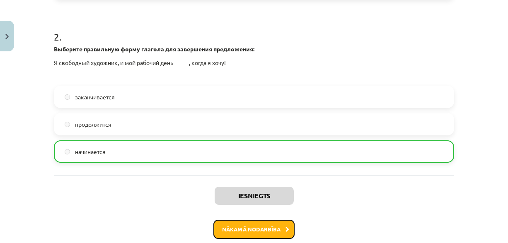
click at [265, 222] on button "Nākamā nodarbība" at bounding box center [253, 229] width 81 height 19
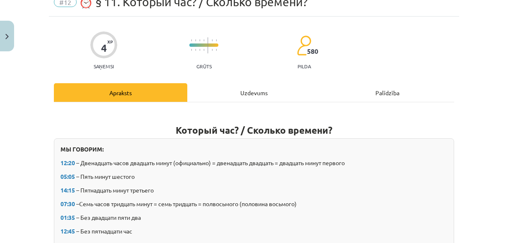
scroll to position [21, 0]
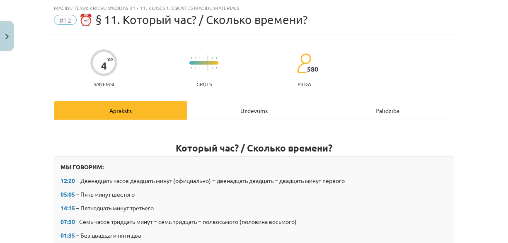
click at [242, 104] on div "Uzdevums" at bounding box center [253, 110] width 133 height 19
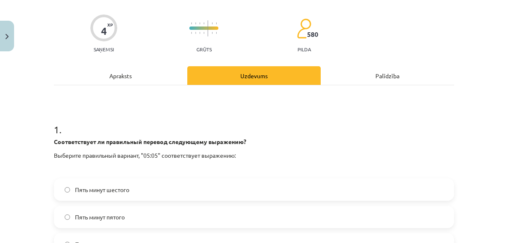
scroll to position [104, 0]
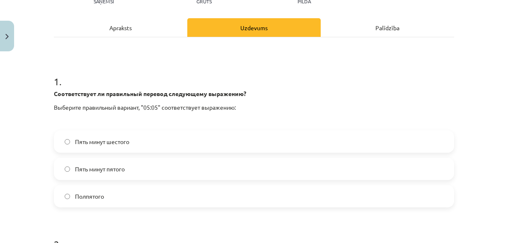
click at [106, 142] on span "Пять минут шестого" at bounding box center [102, 141] width 54 height 9
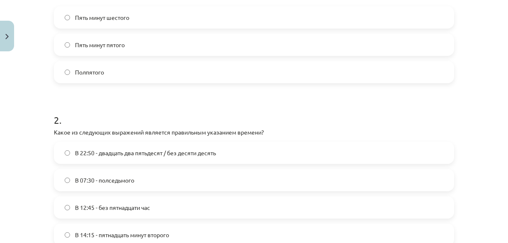
scroll to position [269, 0]
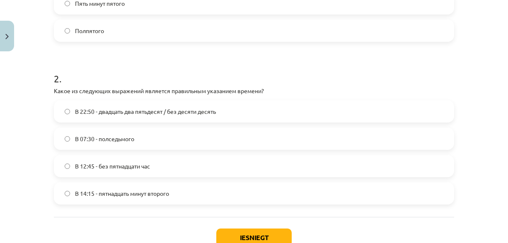
click at [115, 102] on label "В 22:50 - двадцать два пятьдесят / без десяти десять" at bounding box center [254, 111] width 398 height 21
click at [278, 239] on button "Iesniegt" at bounding box center [253, 238] width 75 height 18
click at [205, 109] on span "В 22:50 - двадцать два пятьдесят / без десяти десять" at bounding box center [145, 111] width 141 height 9
drag, startPoint x: 205, startPoint y: 109, endPoint x: 365, endPoint y: 89, distance: 161.2
click at [365, 89] on p "Какое из следующих выражений является правильным указанием времени?" at bounding box center [254, 91] width 400 height 9
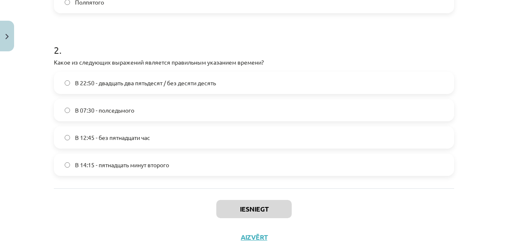
scroll to position [311, 0]
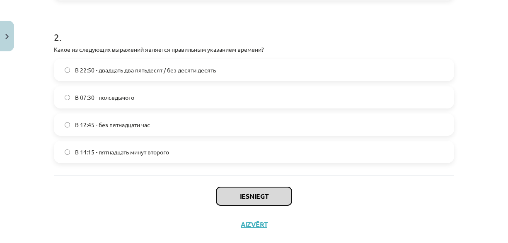
click at [237, 194] on button "Iesniegt" at bounding box center [253, 196] width 75 height 18
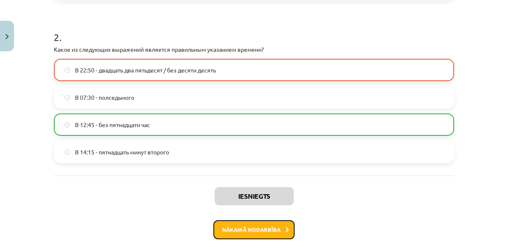
click at [258, 229] on button "Nākamā nodarbība" at bounding box center [253, 229] width 81 height 19
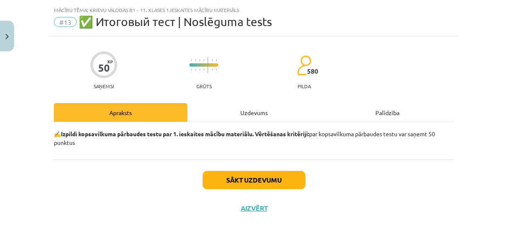
scroll to position [18, 0]
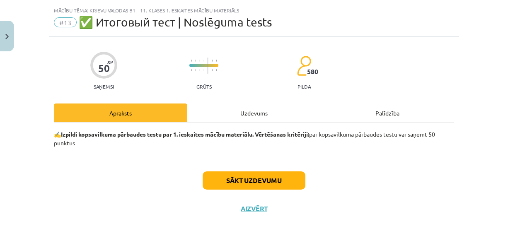
click at [237, 109] on div "Uzdevums" at bounding box center [253, 113] width 133 height 19
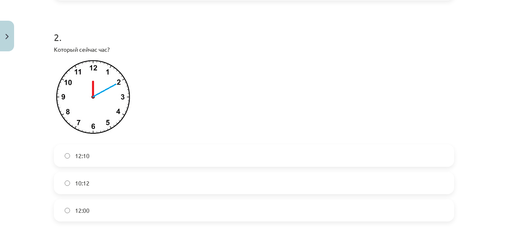
click at [89, 148] on label "12:10" at bounding box center [254, 155] width 398 height 21
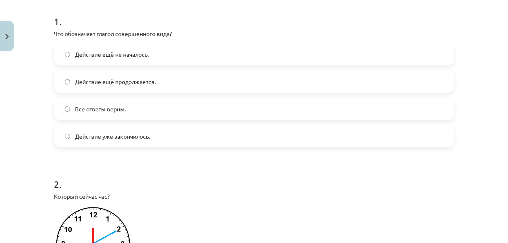
scroll to position [145, 0]
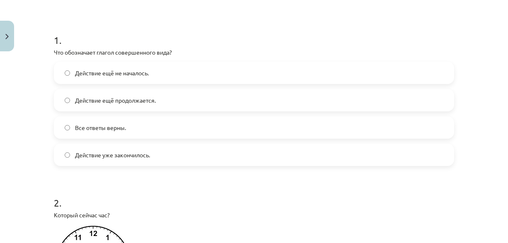
click at [101, 151] on span "Действие уже закончилось." at bounding box center [112, 155] width 75 height 9
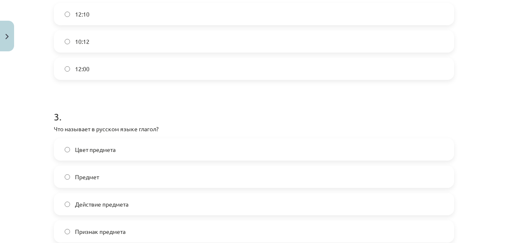
scroll to position [476, 0]
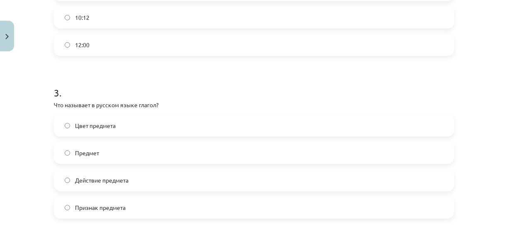
click at [161, 153] on label "Предмет" at bounding box center [254, 152] width 398 height 21
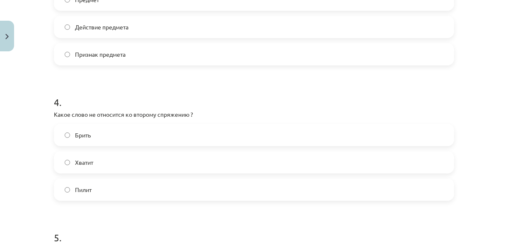
scroll to position [642, 0]
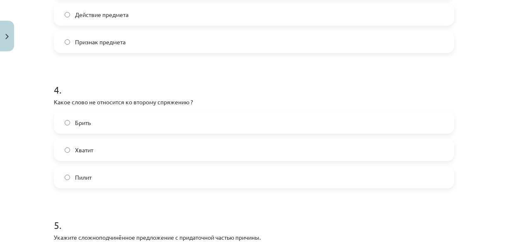
click at [73, 110] on div "4 . Какое слово не относится ко второму спряжению ? Брить Хватит Пилит" at bounding box center [254, 129] width 400 height 119
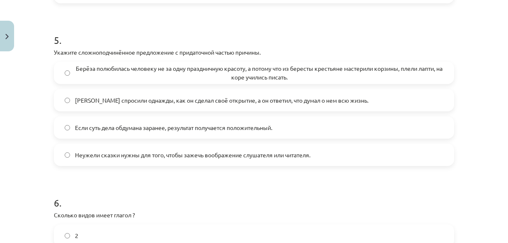
scroll to position [807, 0]
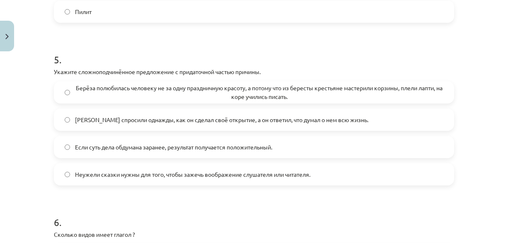
click at [95, 88] on span "Берёза полюбилась человеку не за одну праздничную красоту, а потому что из бере…" at bounding box center [259, 92] width 368 height 17
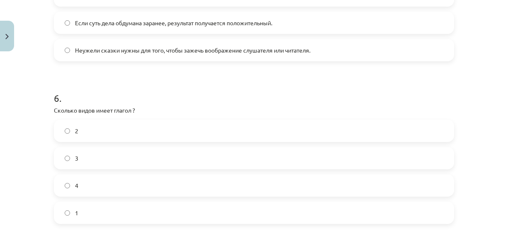
scroll to position [973, 0]
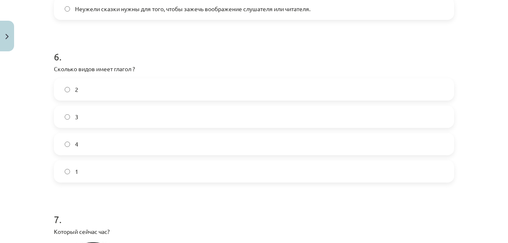
click at [81, 138] on label "4" at bounding box center [254, 144] width 398 height 21
click at [75, 113] on span "3" at bounding box center [76, 117] width 3 height 9
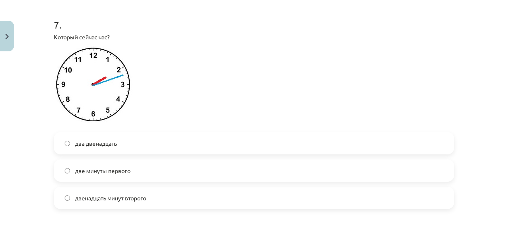
scroll to position [1180, 0]
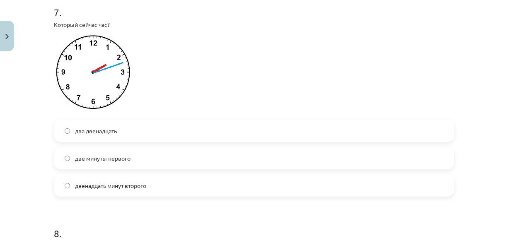
click at [97, 132] on span "два двенадцать" at bounding box center [96, 131] width 42 height 9
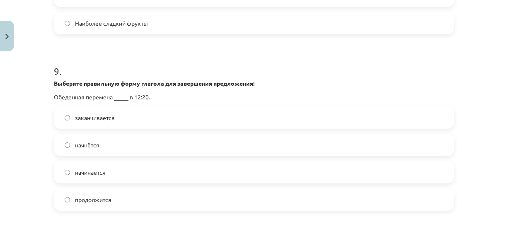
scroll to position [1367, 0]
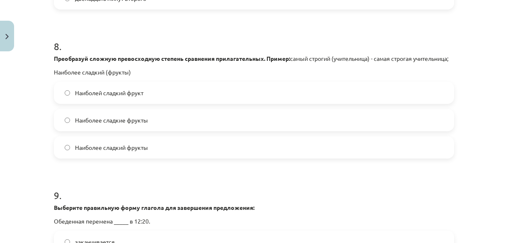
click at [124, 130] on label "Наиболее сладкие фрукты" at bounding box center [254, 120] width 398 height 21
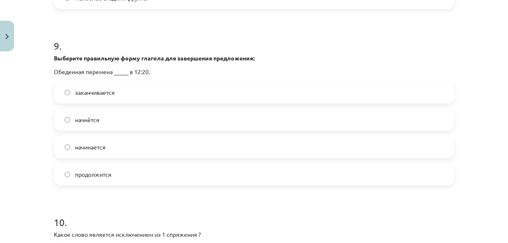
scroll to position [1533, 0]
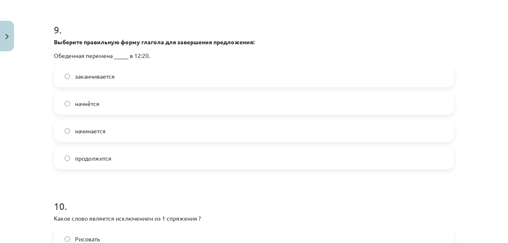
click at [96, 81] on span "заканчивается" at bounding box center [95, 76] width 40 height 9
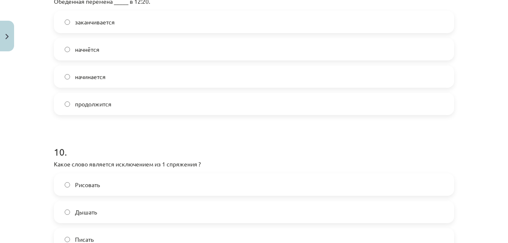
scroll to position [1574, 0]
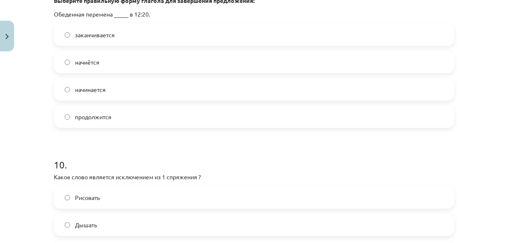
click at [118, 72] on label "начнётся" at bounding box center [254, 62] width 398 height 21
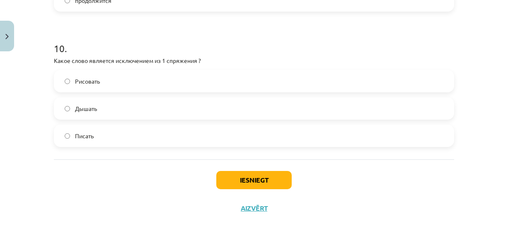
scroll to position [1657, 0]
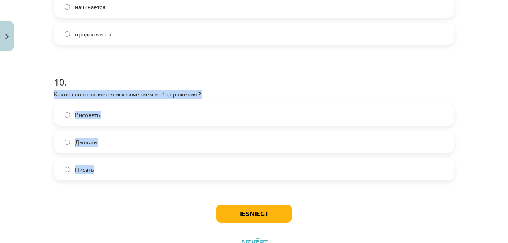
drag, startPoint x: 48, startPoint y: 100, endPoint x: 167, endPoint y: 181, distance: 143.6
copy div "Какое слово является исключением из 1 спряжения ? Рисовать Дышать Писать"
click at [140, 143] on label "Дышать" at bounding box center [254, 142] width 398 height 21
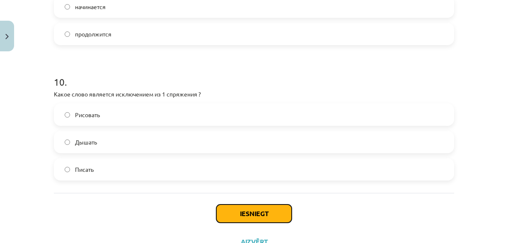
click at [255, 217] on button "Iesniegt" at bounding box center [253, 214] width 75 height 18
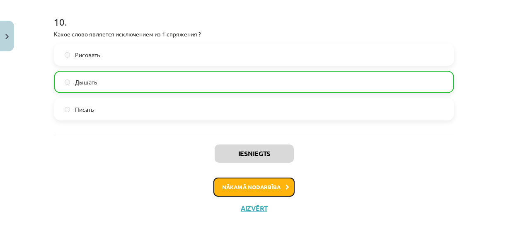
click at [236, 183] on button "Nākamā nodarbība" at bounding box center [253, 187] width 81 height 19
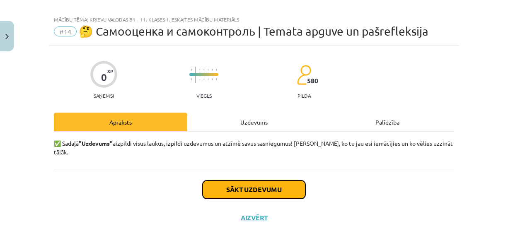
click at [250, 181] on button "Sākt uzdevumu" at bounding box center [253, 190] width 103 height 18
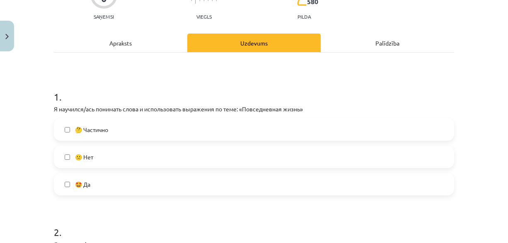
scroll to position [92, 0]
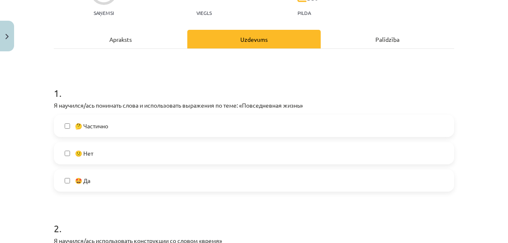
click at [90, 174] on label "🤩 Да" at bounding box center [254, 180] width 398 height 21
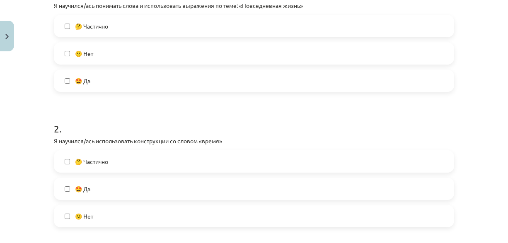
scroll to position [216, 0]
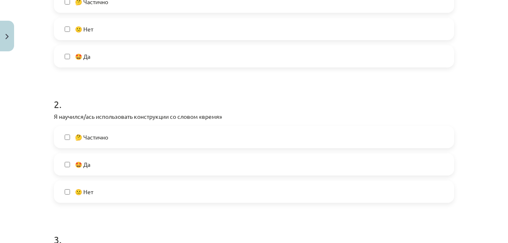
click at [100, 161] on label "🤩 Да" at bounding box center [254, 164] width 398 height 21
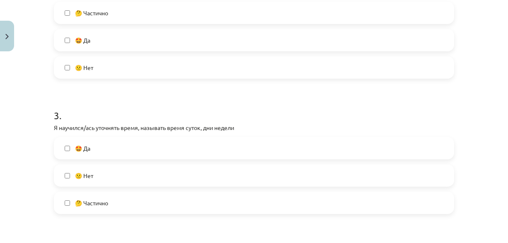
click at [103, 138] on label "🤩 Да" at bounding box center [254, 148] width 398 height 21
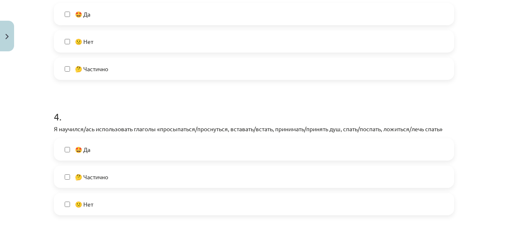
scroll to position [506, 0]
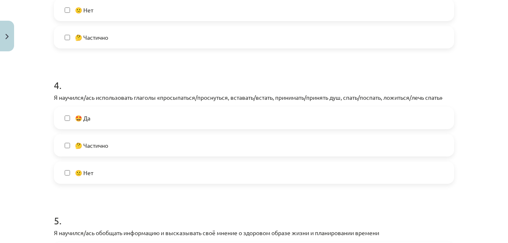
click at [106, 114] on label "🤩 Да" at bounding box center [254, 118] width 398 height 21
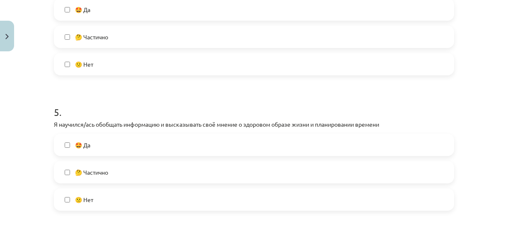
scroll to position [630, 0]
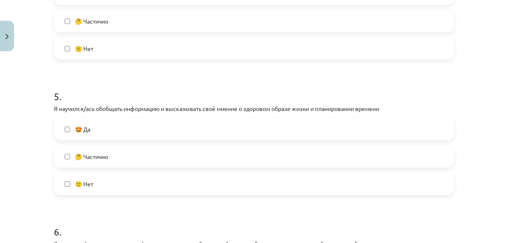
click at [103, 135] on label "🤩 Да" at bounding box center [254, 129] width 398 height 21
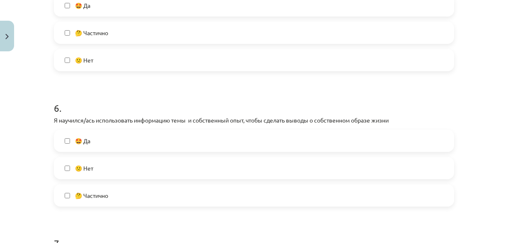
scroll to position [796, 0]
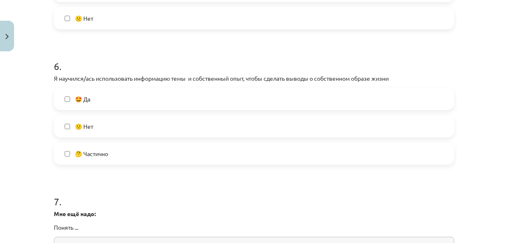
click at [125, 98] on label "🤩 Да" at bounding box center [254, 99] width 398 height 21
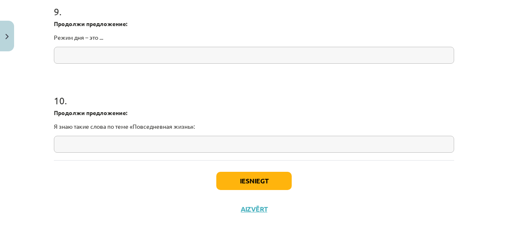
scroll to position [1164, 0]
click at [233, 176] on button "Iesniegt" at bounding box center [253, 180] width 75 height 18
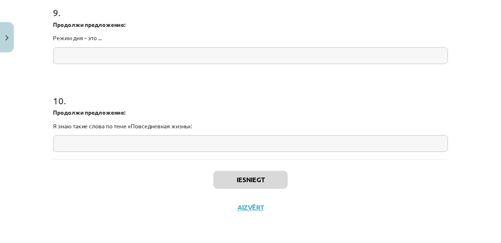
scroll to position [975, 0]
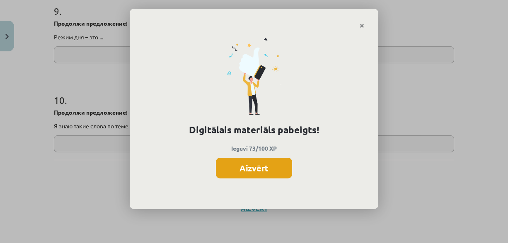
click at [237, 169] on button "Aizvērt" at bounding box center [254, 168] width 76 height 21
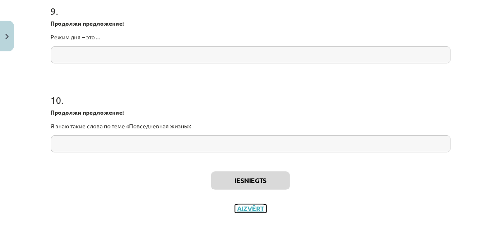
click at [248, 206] on button "Aizvērt" at bounding box center [250, 209] width 31 height 8
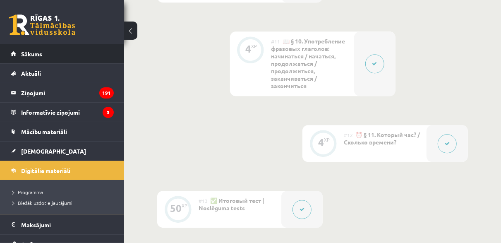
click at [82, 57] on link "Sākums" at bounding box center [62, 53] width 103 height 19
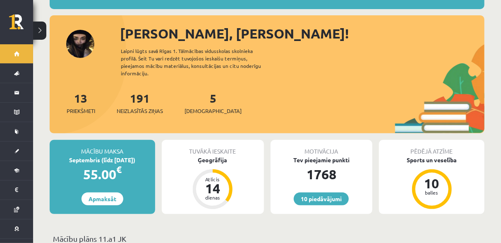
scroll to position [83, 0]
